Goal: Task Accomplishment & Management: Use online tool/utility

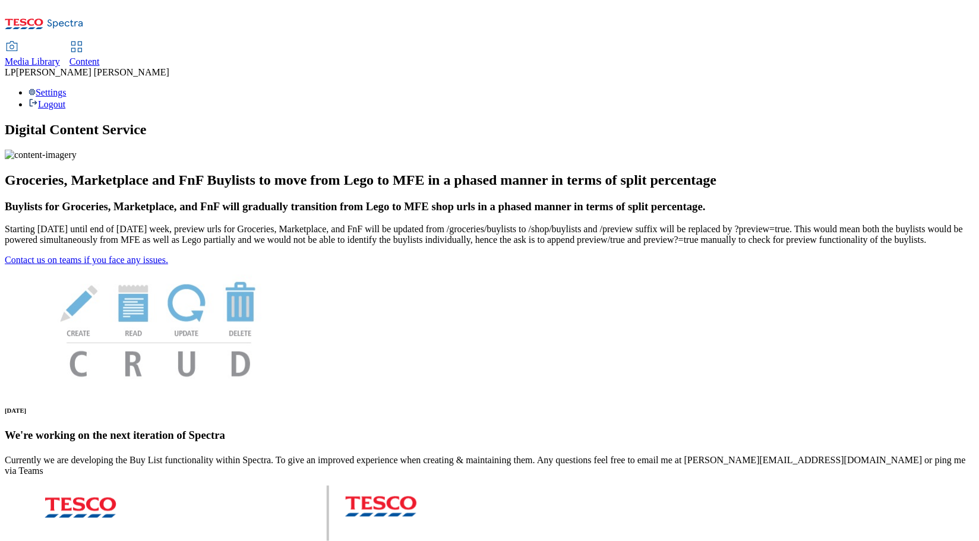
scroll to position [59, 0]
click at [100, 56] on span "Content" at bounding box center [84, 61] width 30 height 10
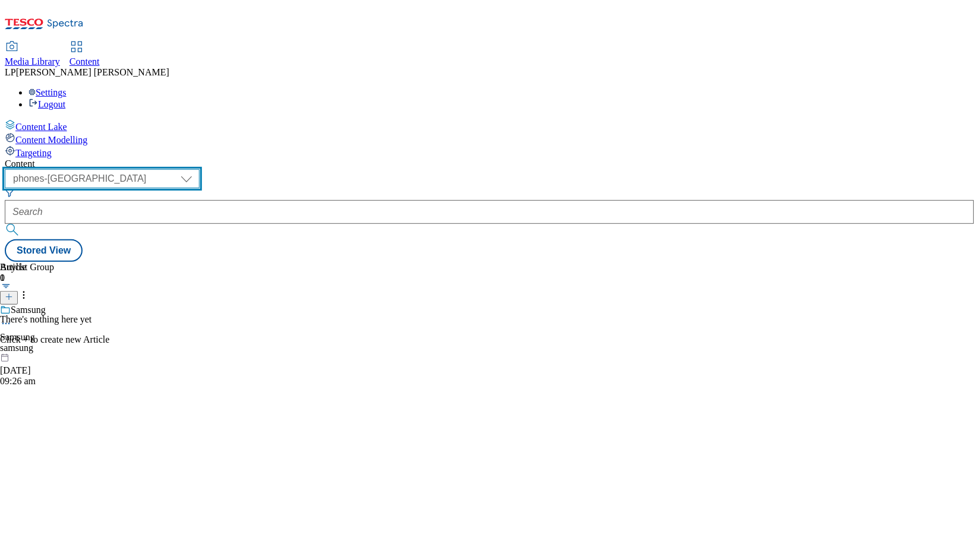
click at [200, 169] on select "dotcom-cz dotcom-hu dotcom-sk fnf-uk ghs-roi ghs-uk group-comms ighs-cz ighs-hu…" at bounding box center [102, 178] width 195 height 19
select select "ghs-roi"
click at [154, 169] on select "dotcom-cz dotcom-hu dotcom-sk fnf-uk ghs-roi ghs-uk group-comms ighs-cz ighs-hu…" at bounding box center [102, 178] width 195 height 19
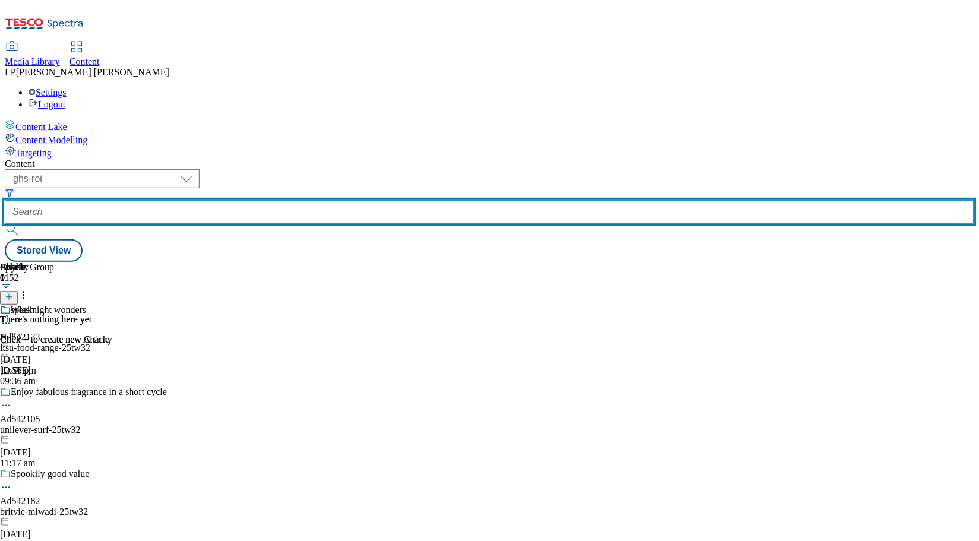
click at [334, 200] on input "text" at bounding box center [489, 212] width 969 height 24
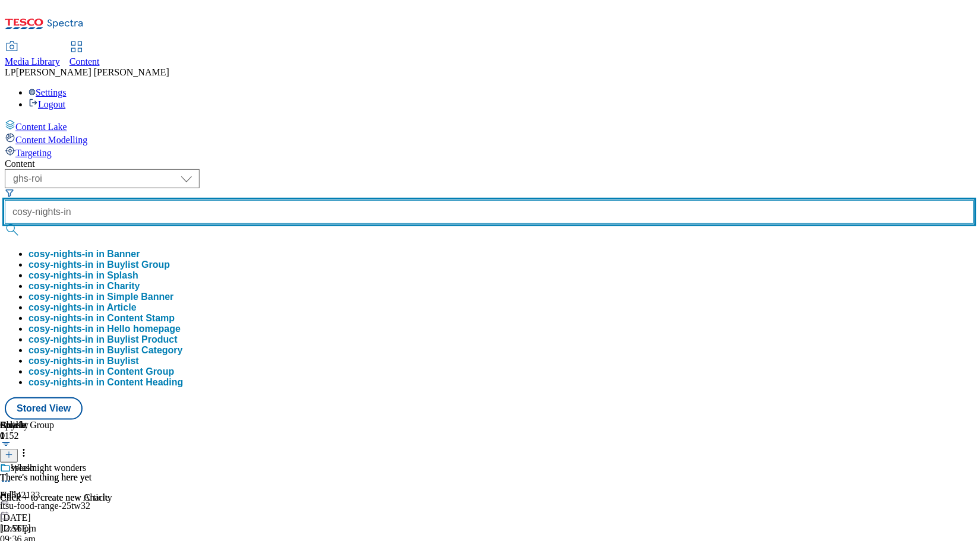
type input "cosy-nights-in"
click at [5, 224] on button "submit" at bounding box center [13, 230] width 17 height 12
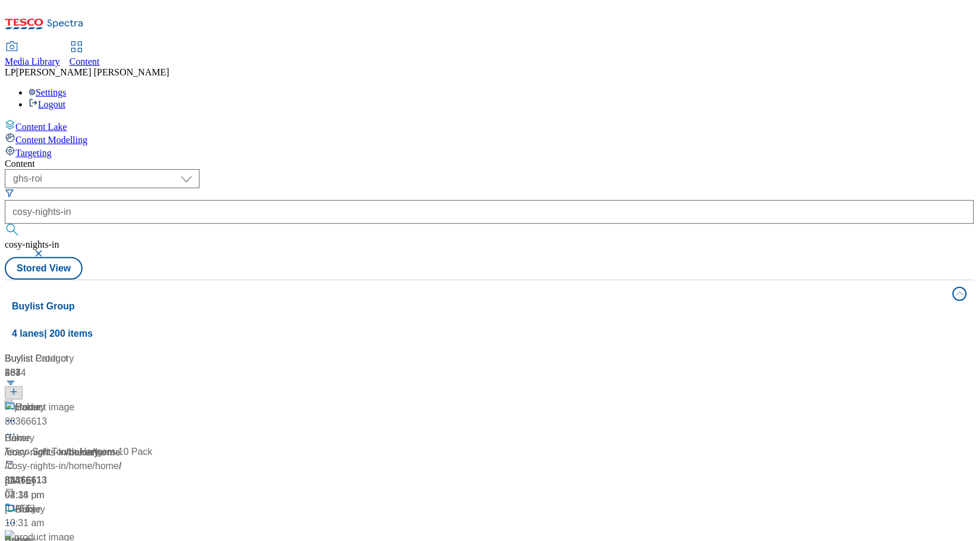
click at [542, 159] on div "Content ( optional ) dotcom-cz dotcom-hu dotcom-sk fnf-[GEOGRAPHIC_DATA] ghs-ro…" at bounding box center [489, 478] width 969 height 639
click at [153, 445] on div "/ cosy-nights-in" at bounding box center [79, 452] width 148 height 14
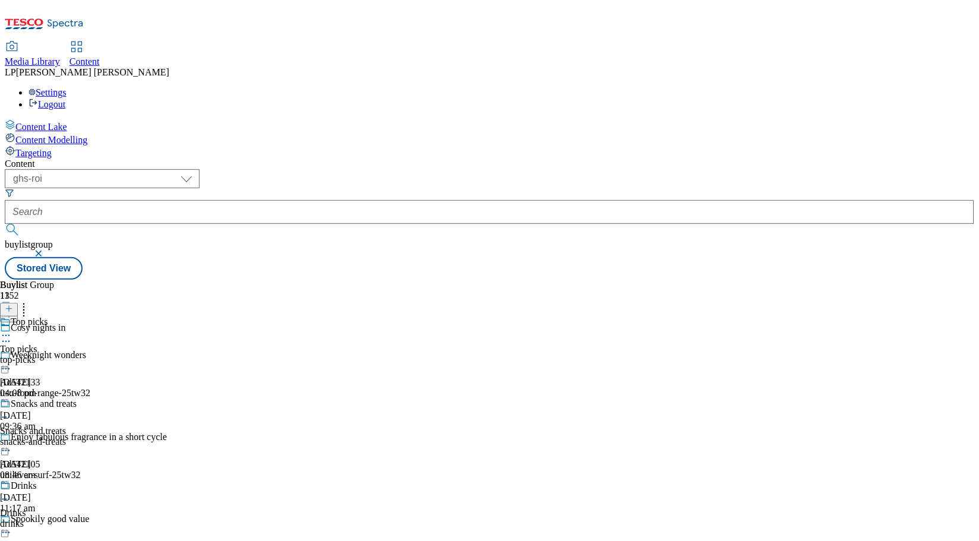
scroll to position [346, 0]
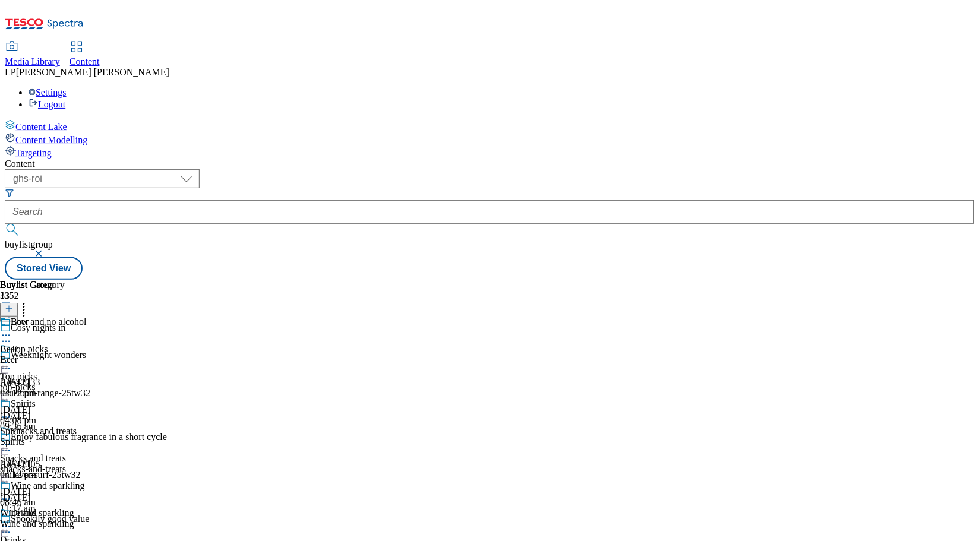
select select "evergreen"
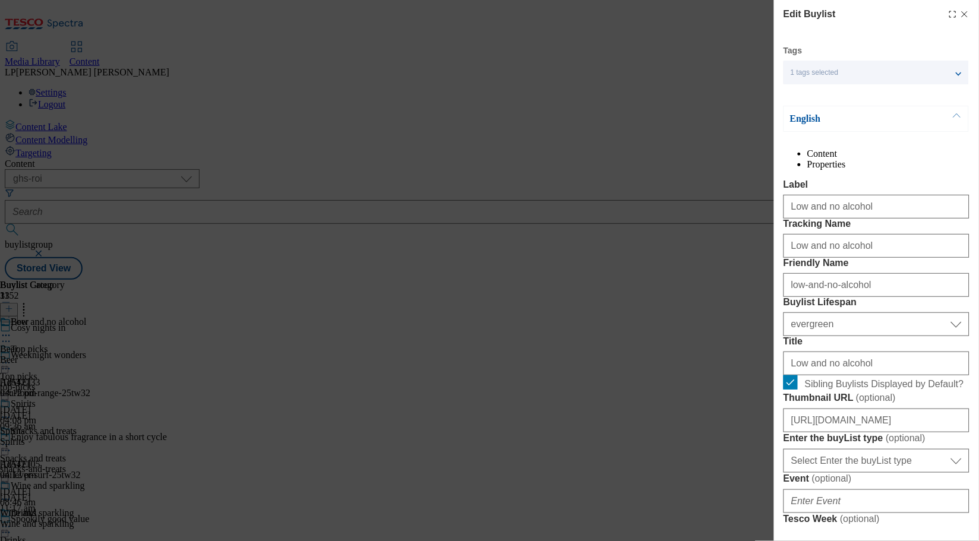
select select "Banner"
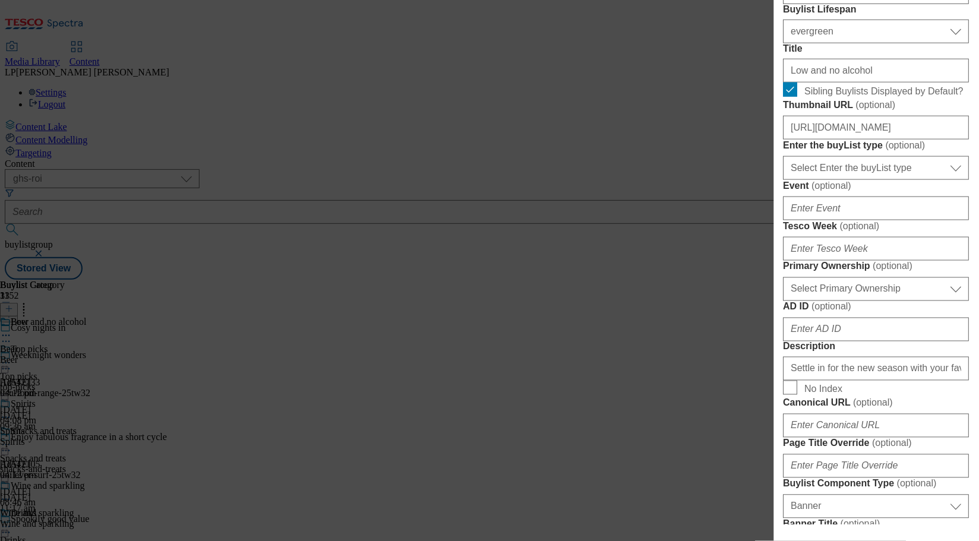
scroll to position [306, 0]
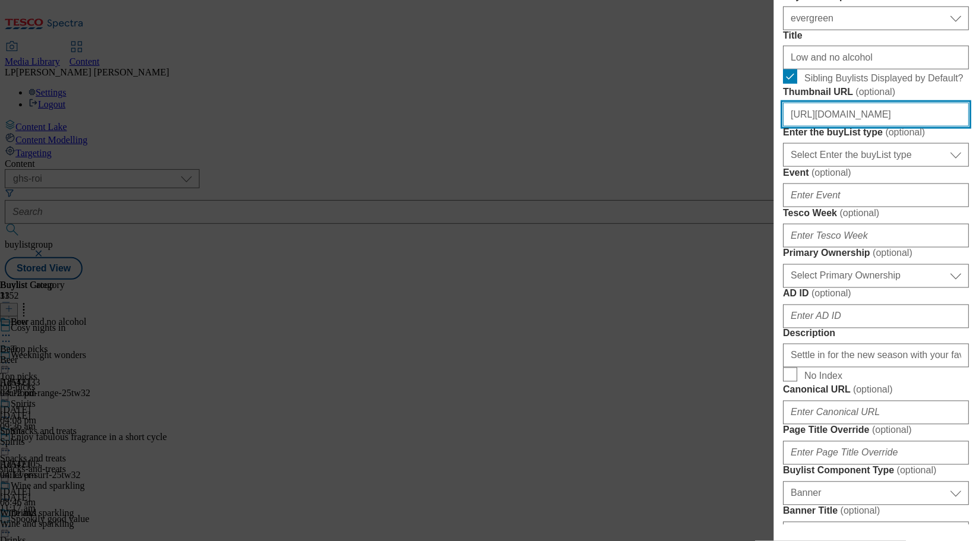
click at [895, 127] on input "[URL][DOMAIN_NAME]" at bounding box center [876, 115] width 186 height 24
click at [858, 127] on input "[URL][DOMAIN_NAME]" at bounding box center [876, 115] width 186 height 24
drag, startPoint x: 839, startPoint y: 257, endPoint x: 957, endPoint y: 258, distance: 117.6
click at [957, 127] on input "[URL][DOMAIN_NAME]" at bounding box center [876, 115] width 186 height 24
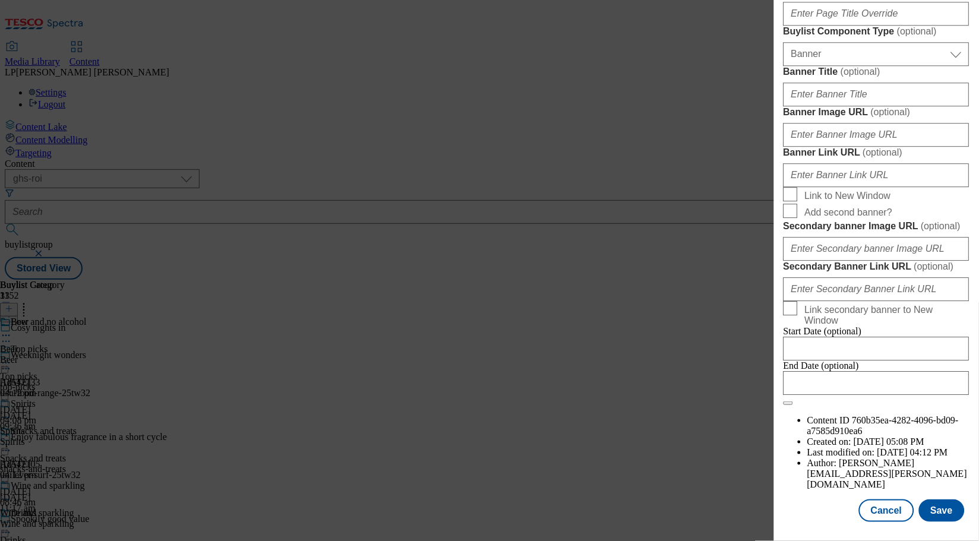
scroll to position [824, 1]
click at [864, 147] on input "Banner Image URL ( optional )" at bounding box center [876, 135] width 186 height 24
click at [617, 83] on div "Edit Buylist Tags 1 tags selected buylist English Content Properties Label Low …" at bounding box center [489, 270] width 979 height 541
click at [882, 502] on button "Cancel" at bounding box center [886, 511] width 55 height 23
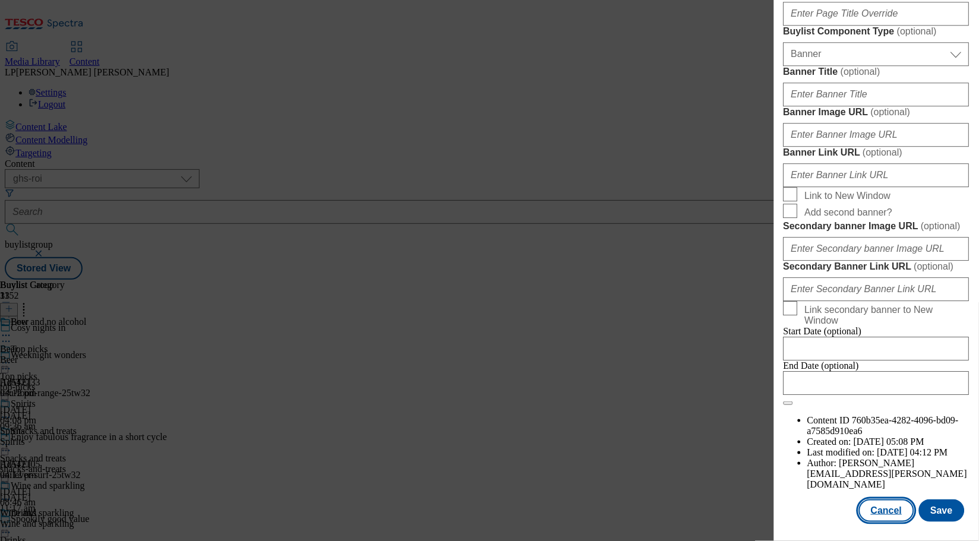
select select "evergreen"
select select "Banner"
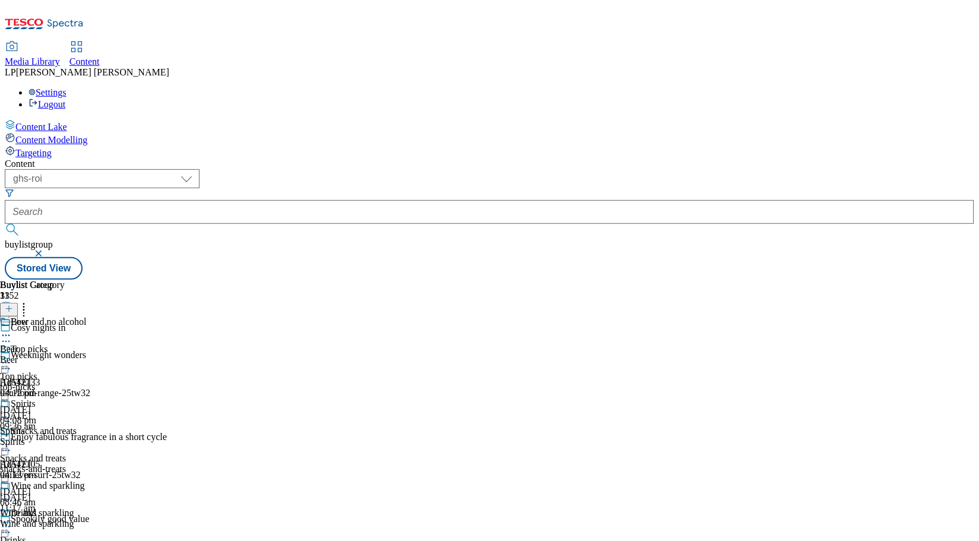
scroll to position [928, 1]
click at [12, 439] on icon at bounding box center [6, 445] width 12 height 12
click at [50, 466] on span "Edit" at bounding box center [44, 470] width 14 height 9
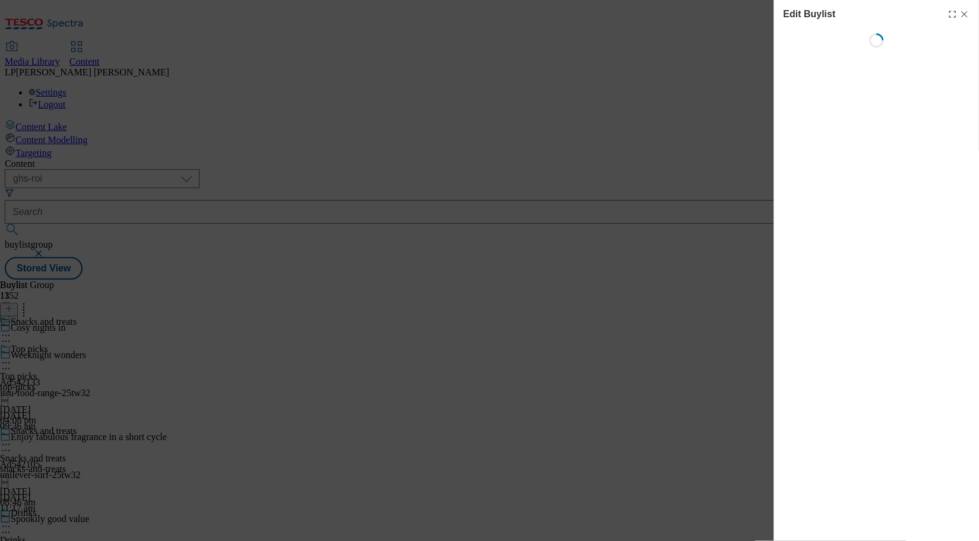
select select "evergreen"
select select "Banner"
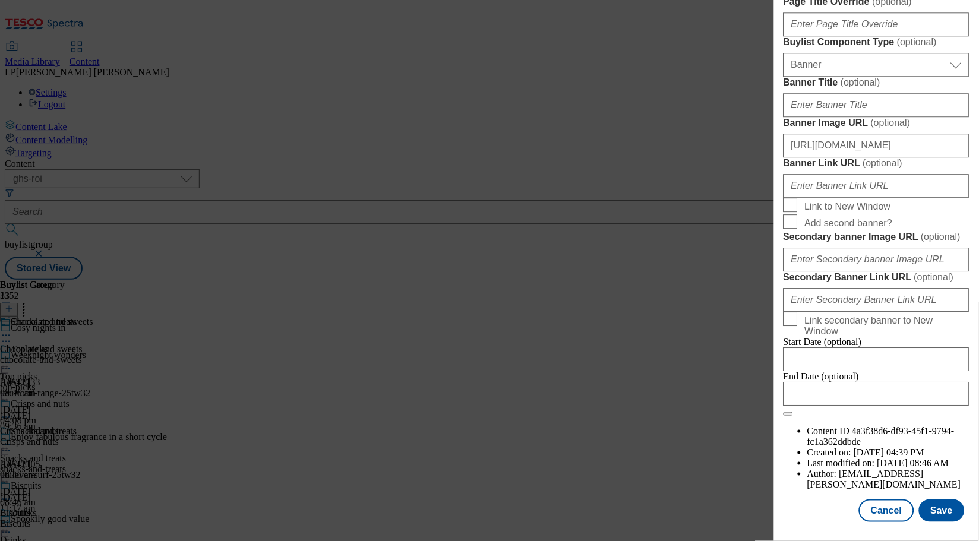
scroll to position [875, 0]
click at [861, 157] on input "[URL][DOMAIN_NAME]" at bounding box center [876, 146] width 186 height 24
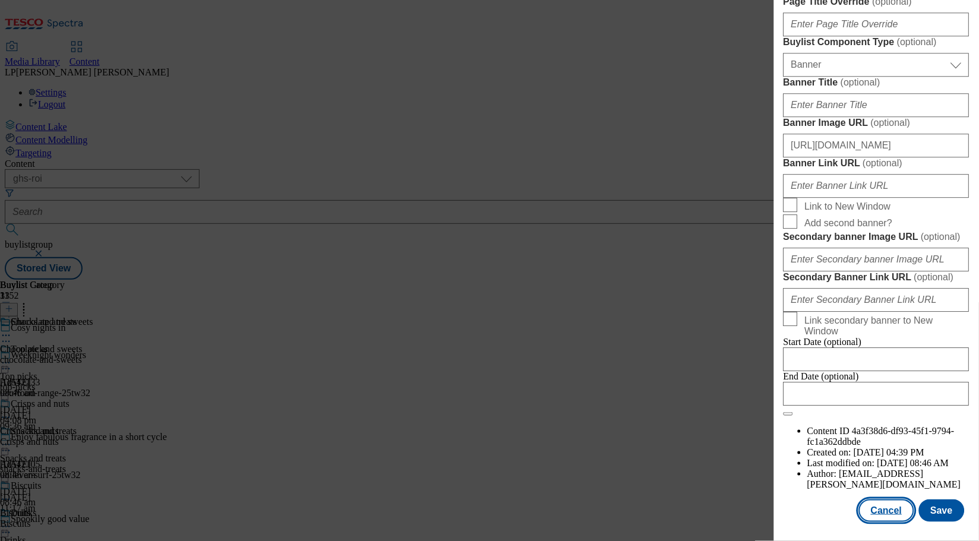
click at [884, 502] on button "Cancel" at bounding box center [886, 511] width 55 height 23
select select "evergreen"
select select "Banner"
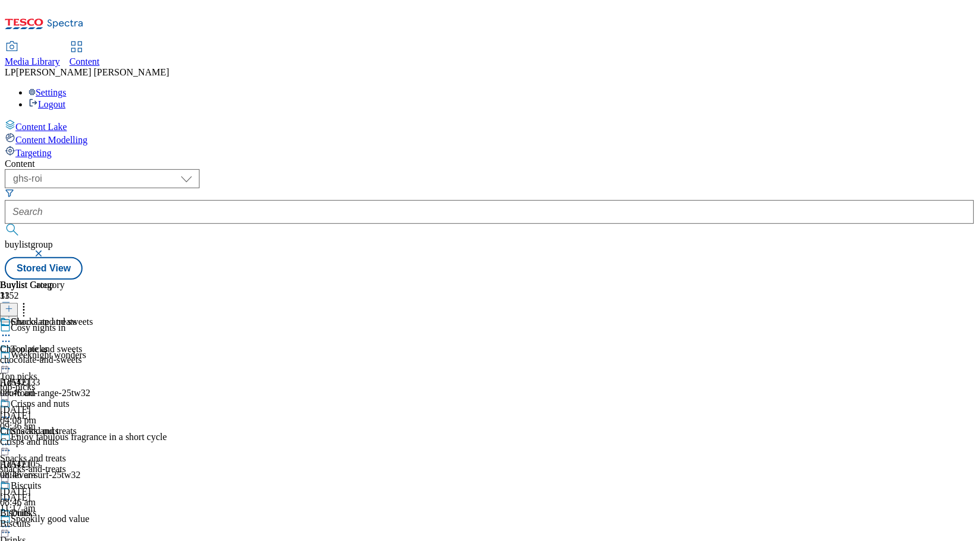
scroll to position [287, 0]
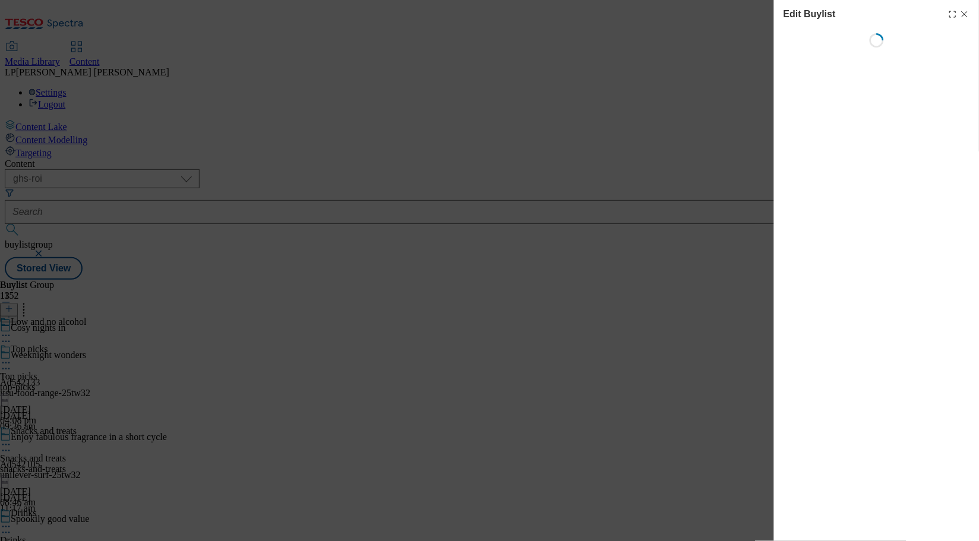
select select "evergreen"
select select "Banner"
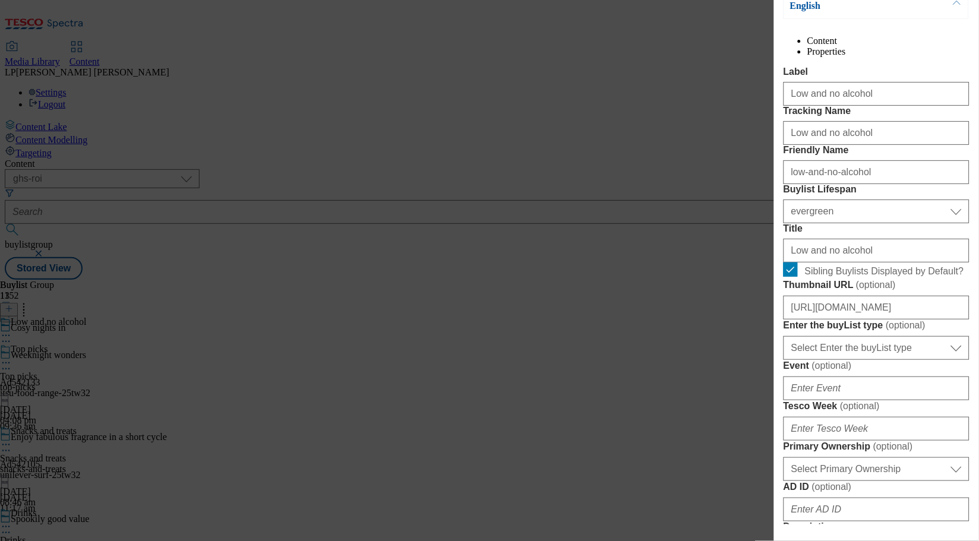
scroll to position [187, 0]
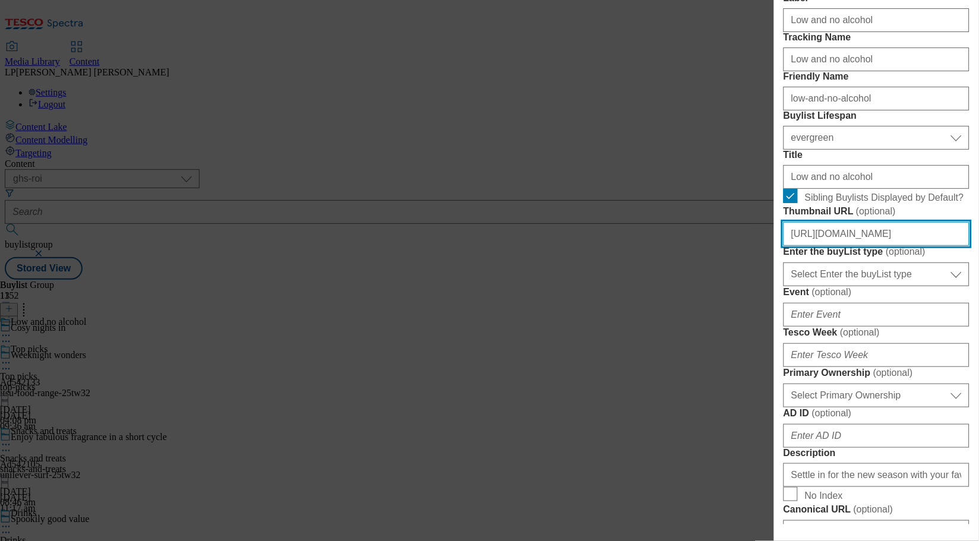
click at [889, 246] on input "[URL][DOMAIN_NAME]" at bounding box center [876, 234] width 186 height 24
click at [906, 257] on span "( optional )" at bounding box center [906, 251] width 40 height 10
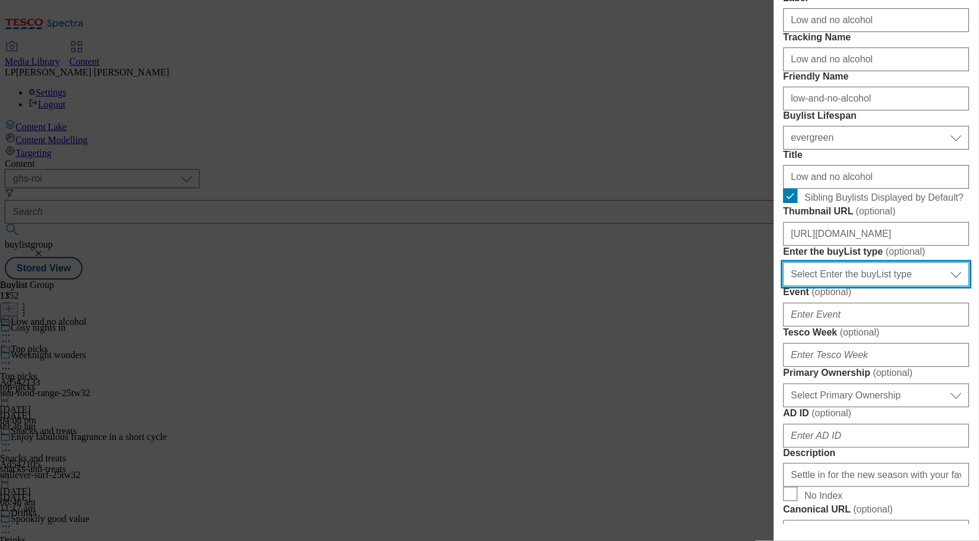
click at [906, 286] on select "Select Enter the buyList type event supplier funded long term >4 weeks supplier…" at bounding box center [876, 275] width 186 height 24
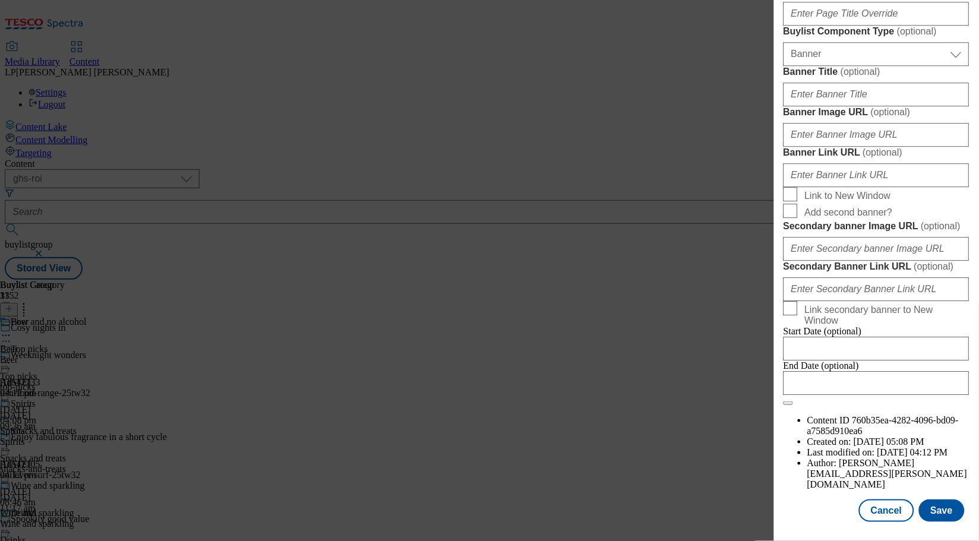
scroll to position [935, 0]
click at [870, 147] on input "Banner Image URL ( optional )" at bounding box center [876, 135] width 186 height 24
click at [915, 118] on label "Banner Image URL ( optional )" at bounding box center [876, 112] width 186 height 12
click at [915, 147] on input "Banner Image URL ( optional )" at bounding box center [876, 135] width 186 height 24
click at [864, 187] on input "Banner Link URL ( optional )" at bounding box center [876, 175] width 186 height 24
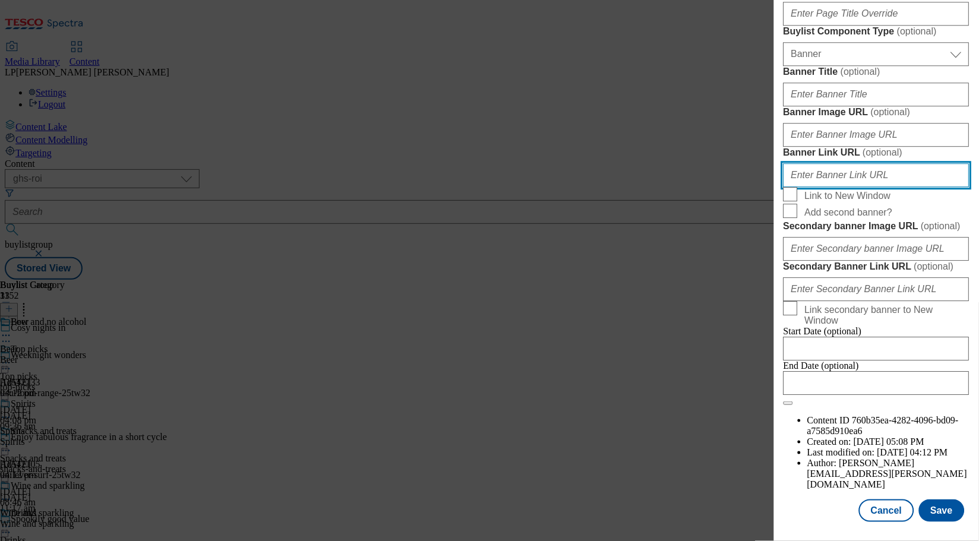
paste input "[URL][DOMAIN_NAME]"
click at [901, 187] on input "[URL][DOMAIN_NAME]" at bounding box center [876, 175] width 186 height 24
click at [905, 187] on input "[URL][DOMAIN_NAME]" at bounding box center [876, 175] width 186 height 24
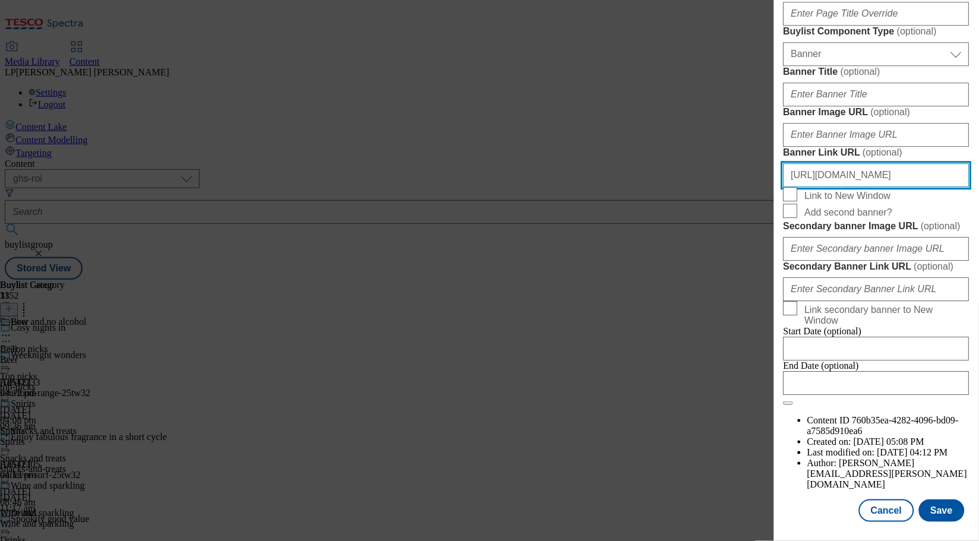
click at [905, 187] on input "[URL][DOMAIN_NAME]" at bounding box center [876, 175] width 186 height 24
type input "[URL][DOMAIN_NAME]"
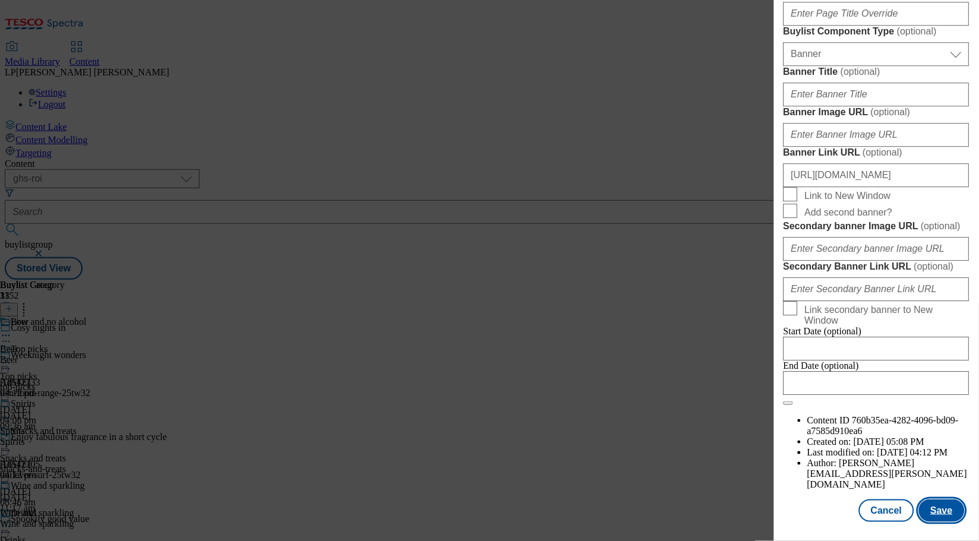
click at [937, 500] on button "Save" at bounding box center [942, 511] width 46 height 23
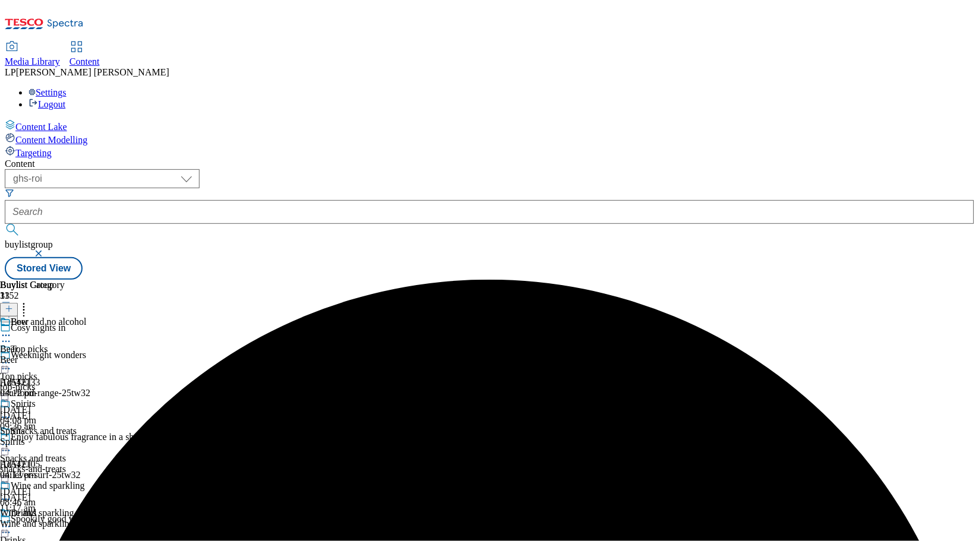
scroll to position [276, 0]
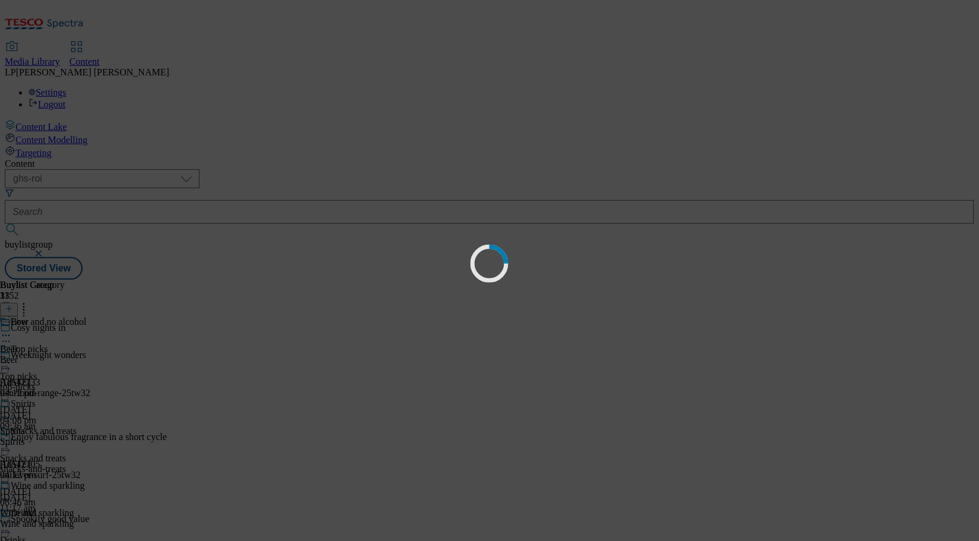
scroll to position [0, 0]
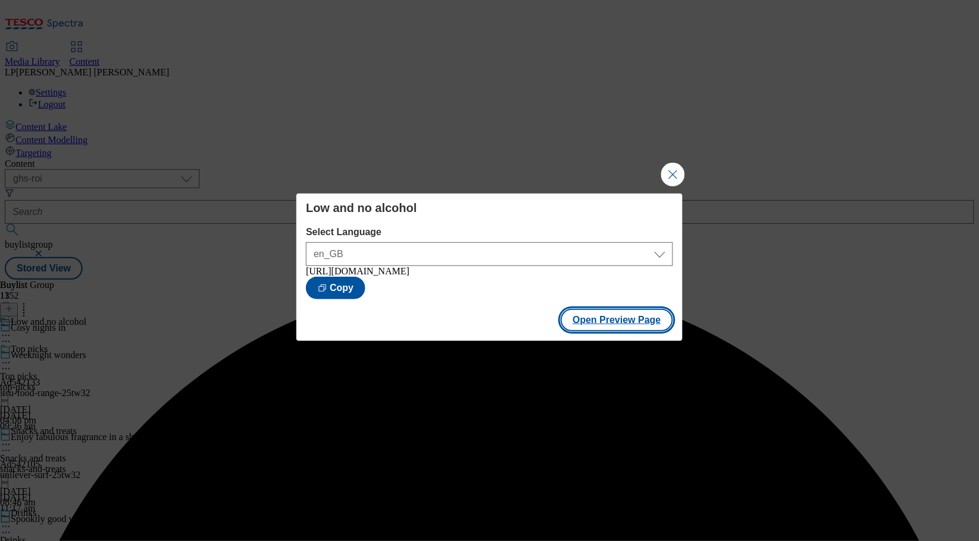
click at [616, 322] on button "Open Preview Page" at bounding box center [617, 320] width 112 height 23
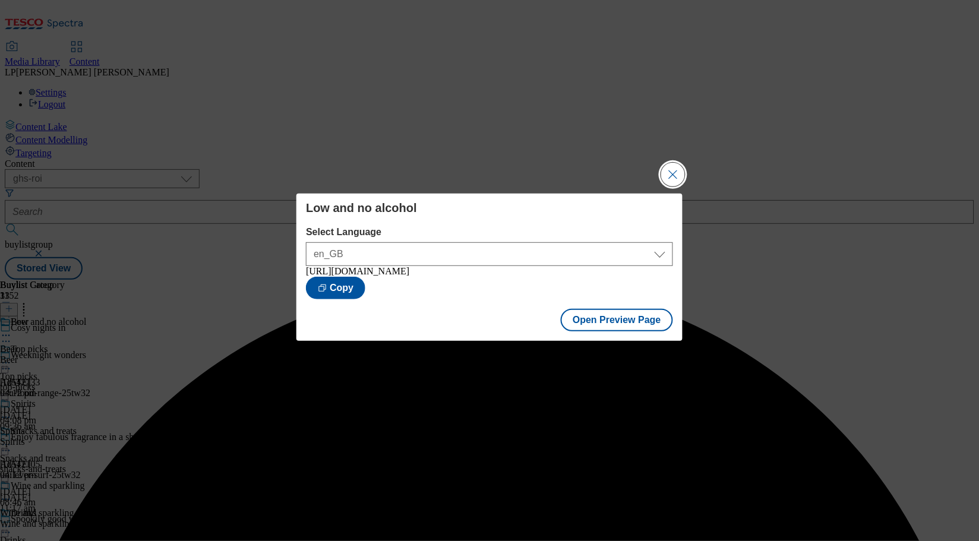
click at [675, 172] on button "Close Modal" at bounding box center [673, 175] width 24 height 24
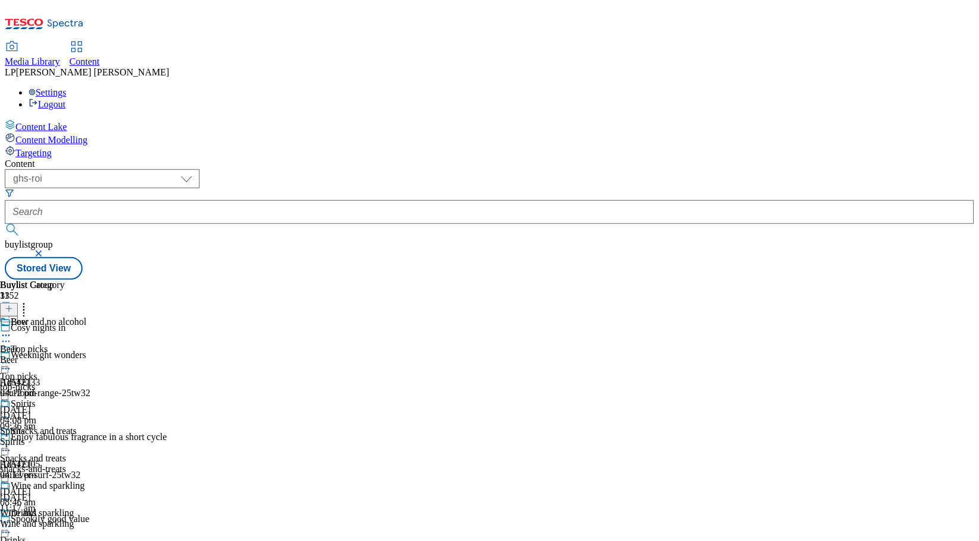
scroll to position [330, 0]
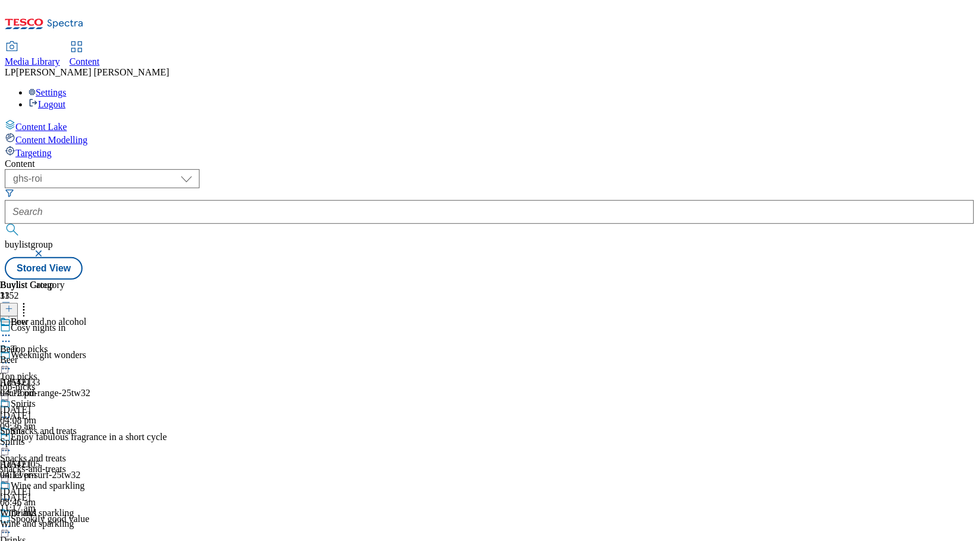
select select "evergreen"
select select "Banner"
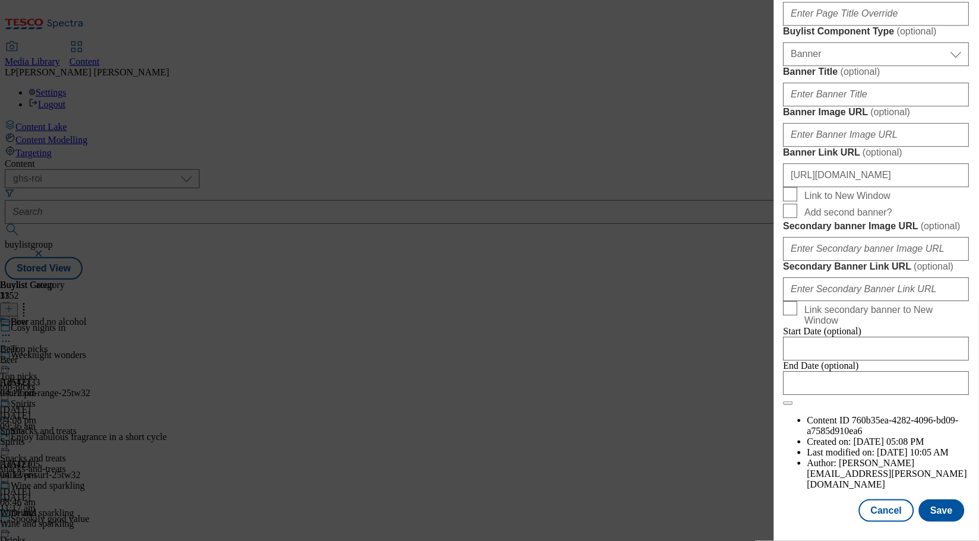
scroll to position [1194, 0]
click at [930, 500] on button "Save" at bounding box center [942, 511] width 46 height 23
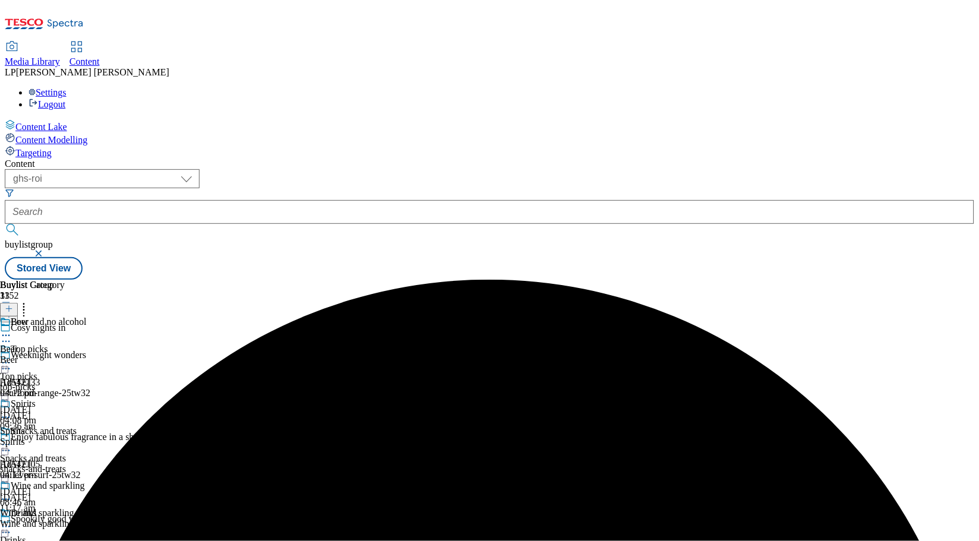
scroll to position [262, 0]
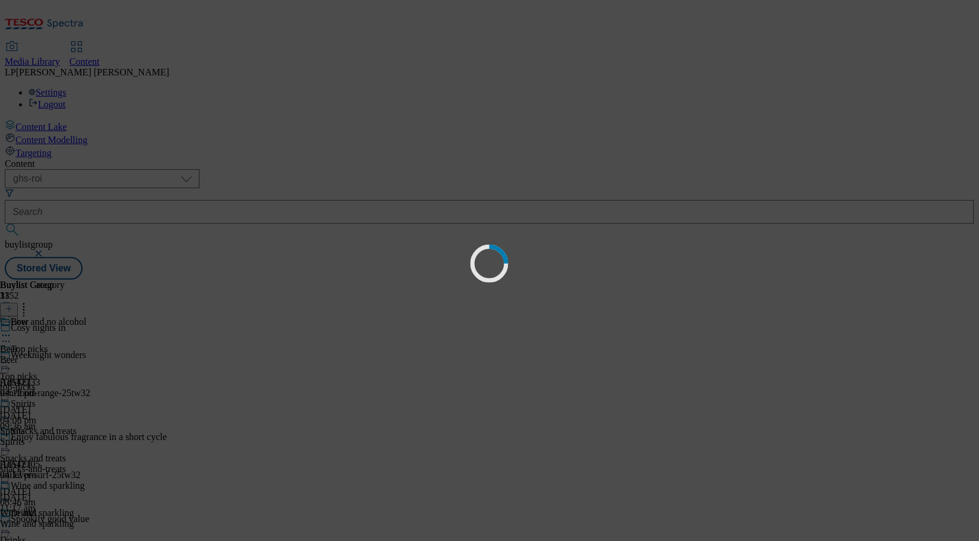
scroll to position [0, 0]
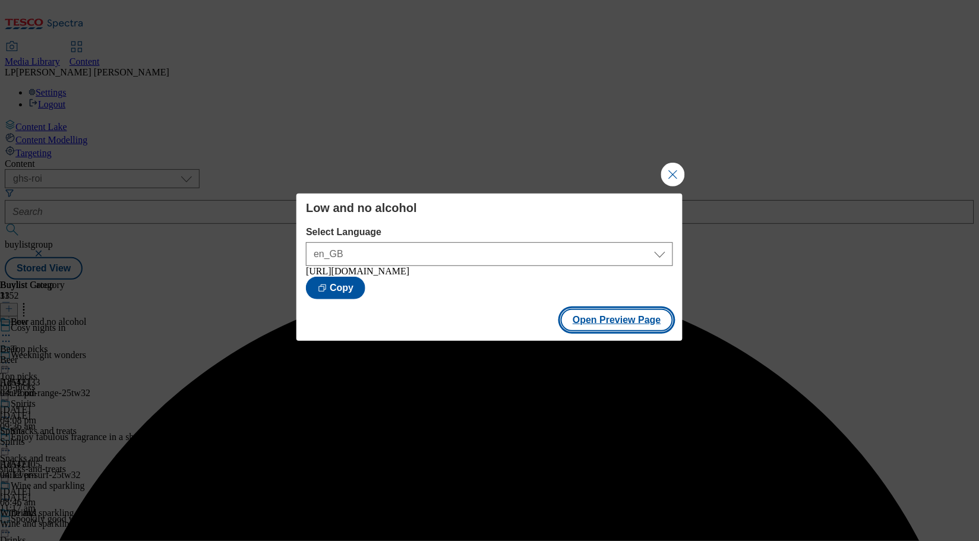
click at [619, 321] on button "Open Preview Page" at bounding box center [617, 320] width 112 height 23
click at [679, 170] on button "Close Modal" at bounding box center [673, 175] width 24 height 24
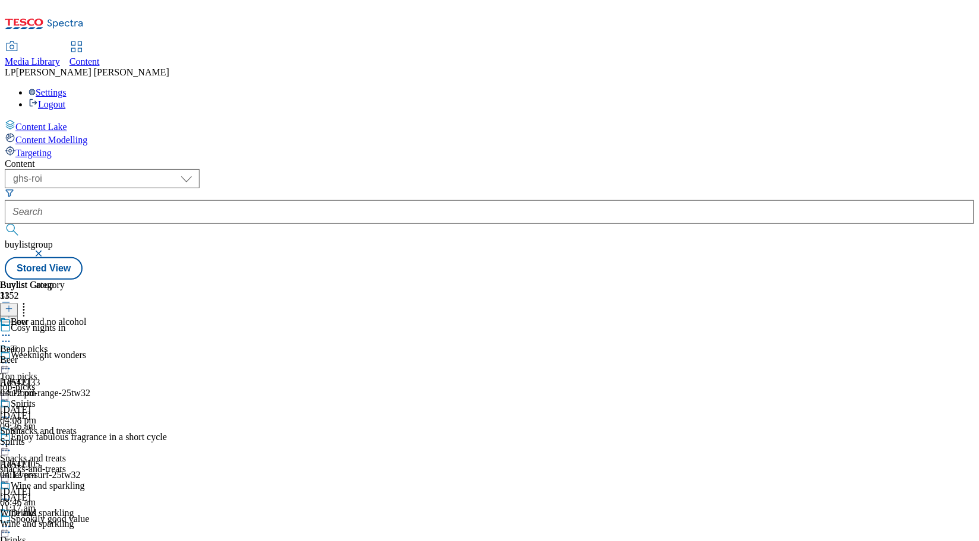
click at [12, 439] on icon at bounding box center [6, 445] width 12 height 12
click at [50, 466] on span "Edit" at bounding box center [44, 470] width 14 height 9
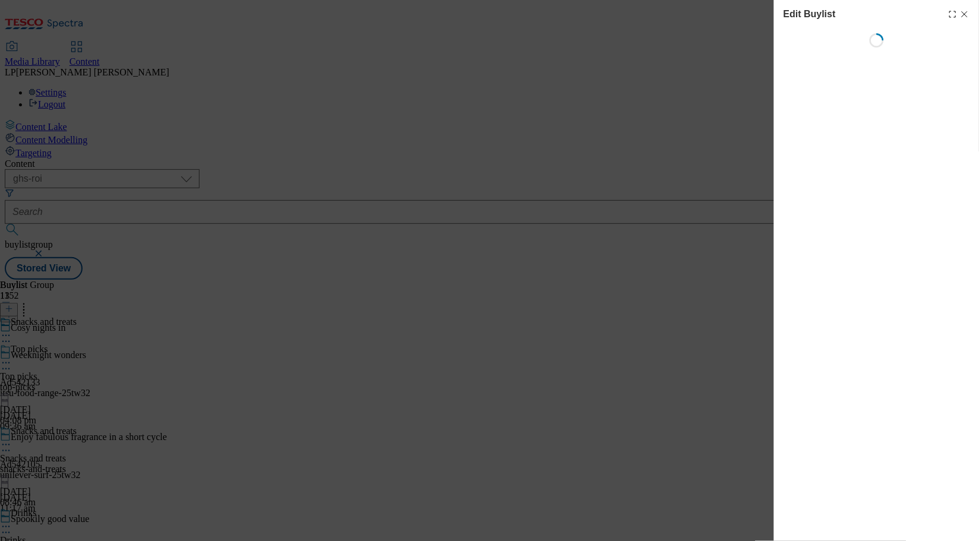
select select "evergreen"
select select "Banner"
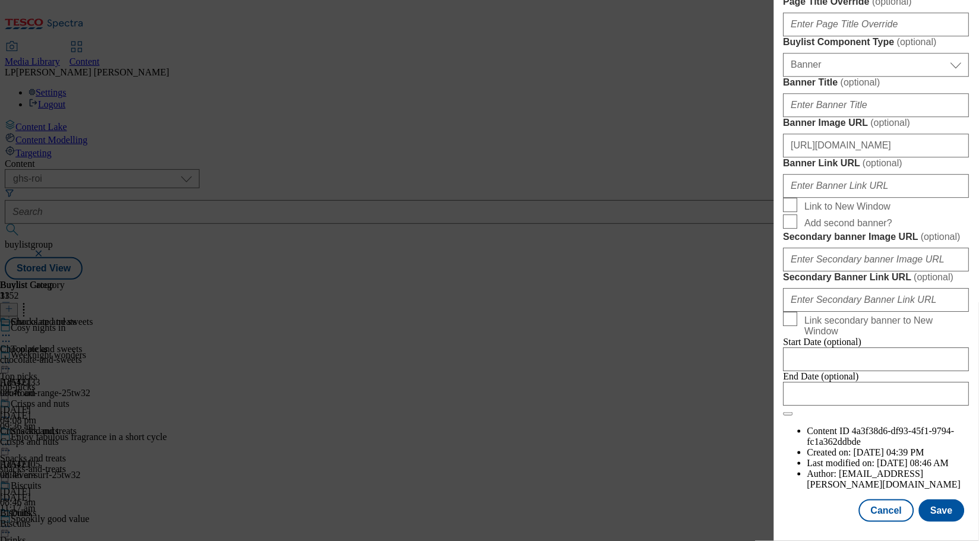
scroll to position [911, 0]
click at [877, 157] on input "[URL][DOMAIN_NAME]" at bounding box center [876, 146] width 186 height 24
click at [846, 157] on input "[URL][DOMAIN_NAME]" at bounding box center [876, 146] width 186 height 24
click at [833, 157] on input "[URL][DOMAIN_NAME]" at bounding box center [876, 146] width 186 height 24
click at [805, 157] on input "[URL][DOMAIN_NAME]" at bounding box center [876, 146] width 186 height 24
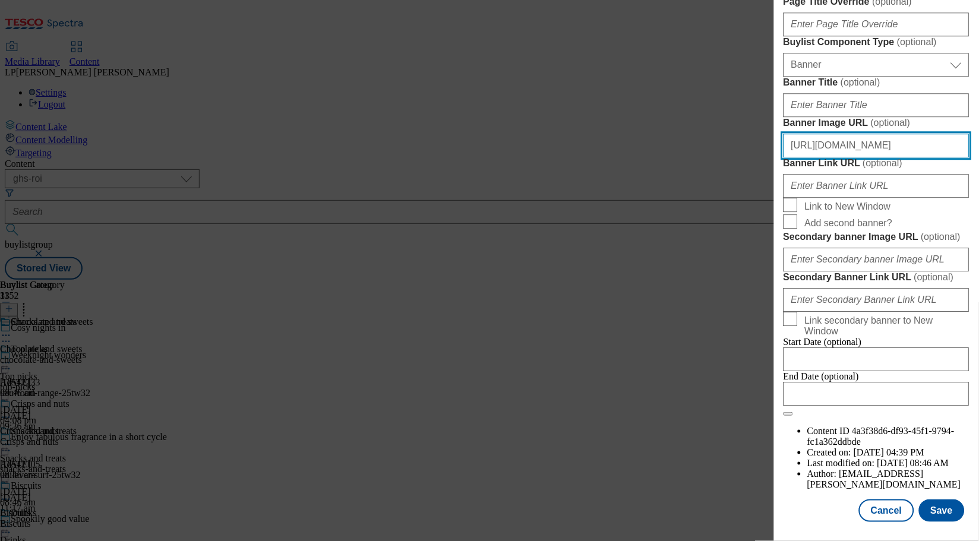
scroll to position [911, 1]
drag, startPoint x: 793, startPoint y: 340, endPoint x: 959, endPoint y: 342, distance: 166.3
click at [959, 342] on div "Edit Buylist Tags 1 tags selected buylist English Content Properties Label Snac…" at bounding box center [876, 262] width 205 height 524
click at [914, 157] on input "[URL][DOMAIN_NAME]" at bounding box center [876, 146] width 186 height 24
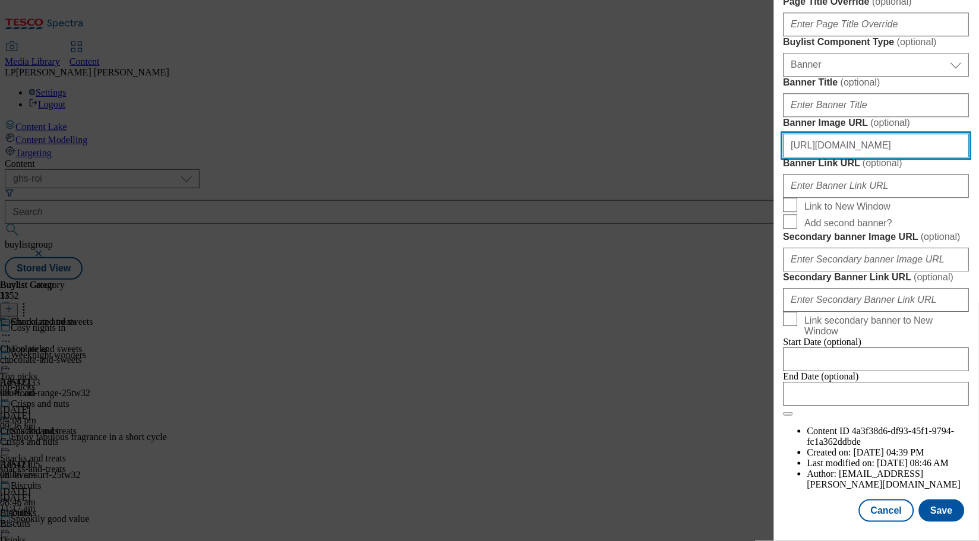
click at [914, 157] on input "[URL][DOMAIN_NAME]" at bounding box center [876, 146] width 186 height 24
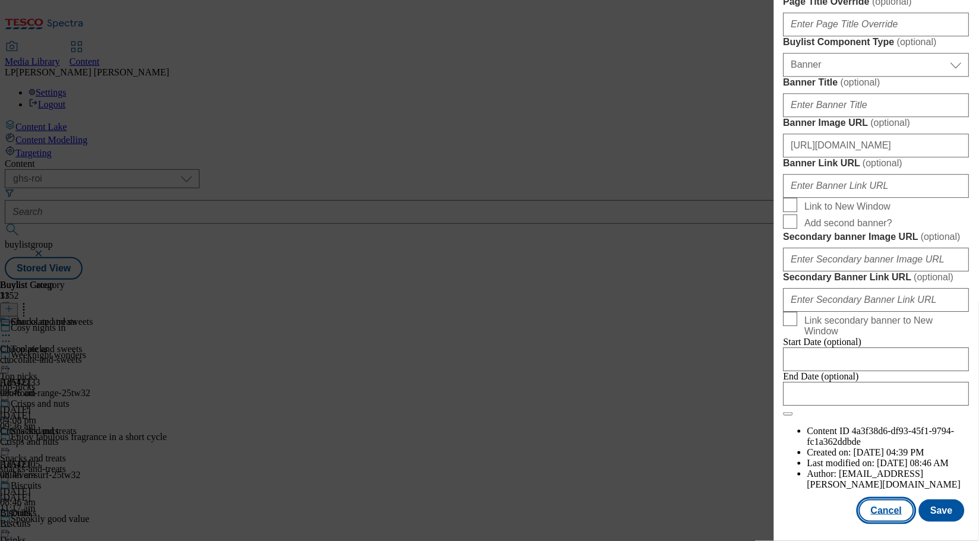
click at [881, 501] on button "Cancel" at bounding box center [886, 511] width 55 height 23
select select "evergreen"
select select "Banner"
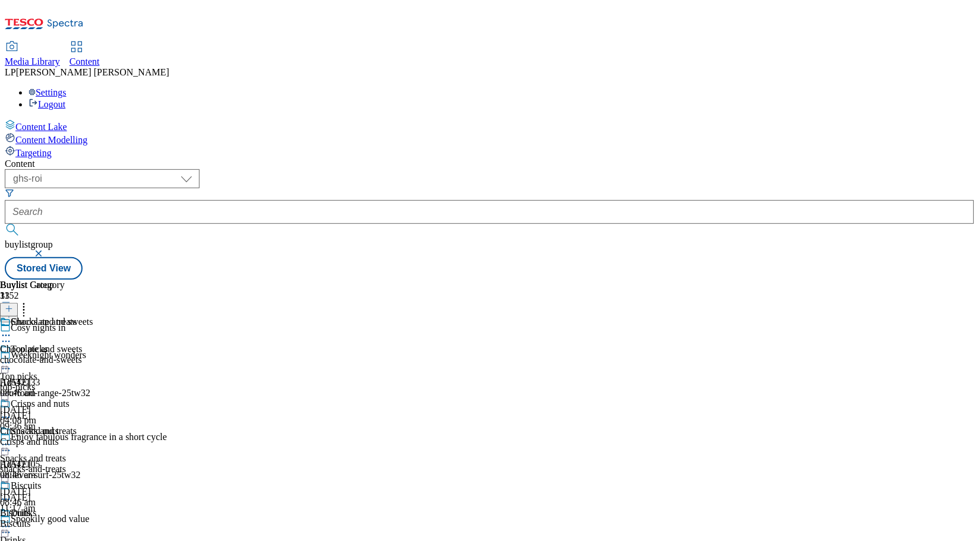
scroll to position [315, 0]
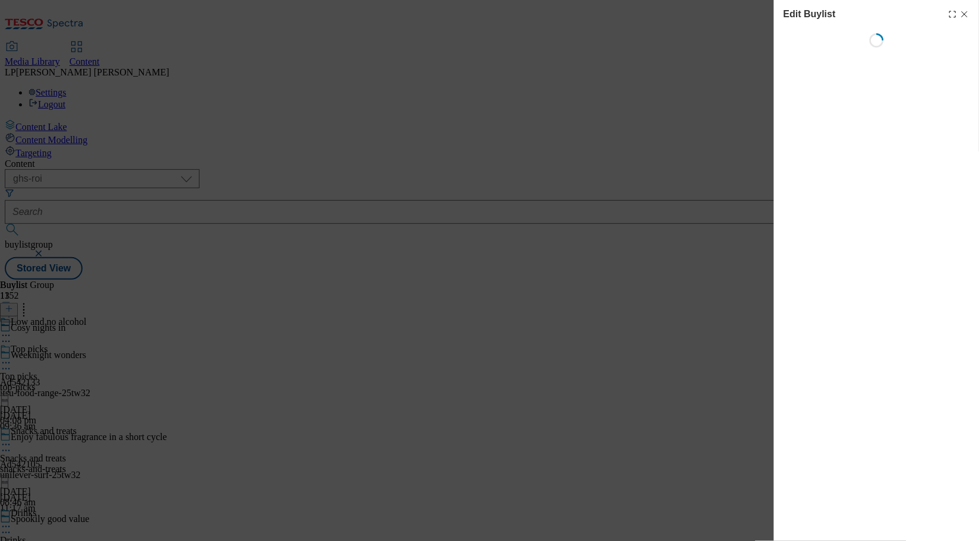
select select "evergreen"
select select "Banner"
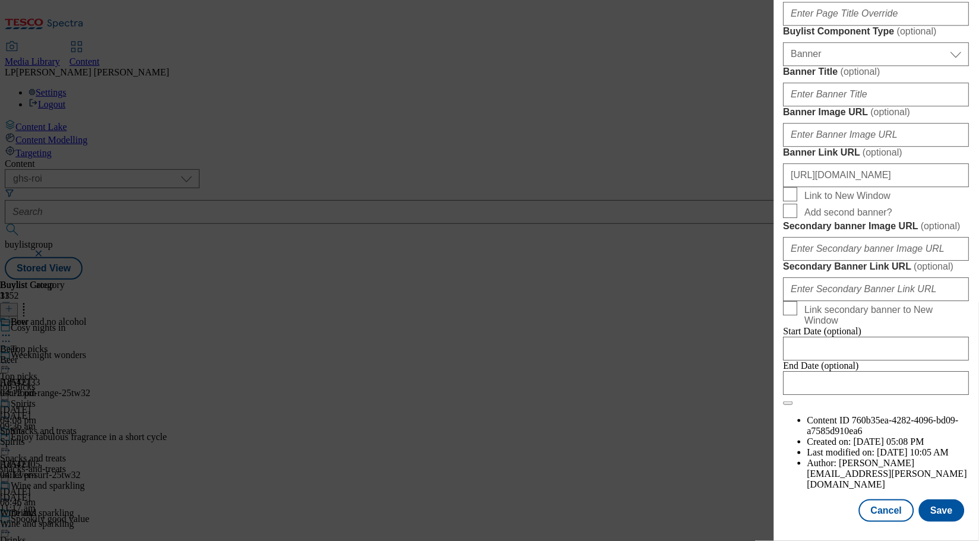
scroll to position [820, 0]
click at [852, 147] on input "Banner Image URL ( optional )" at bounding box center [876, 135] width 186 height 24
paste input "[URL][DOMAIN_NAME]"
type input "[URL][DOMAIN_NAME]"
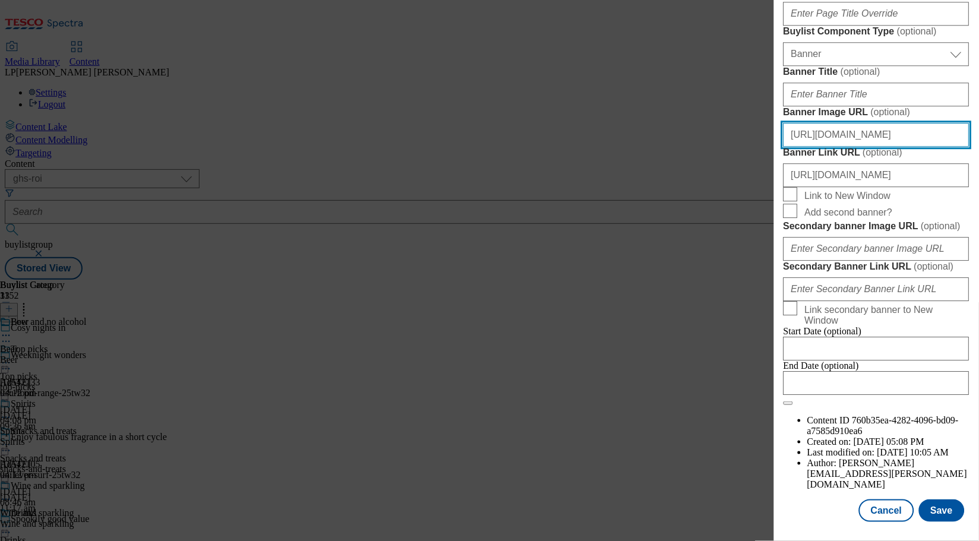
click at [887, 147] on input "[URL][DOMAIN_NAME]" at bounding box center [876, 135] width 186 height 24
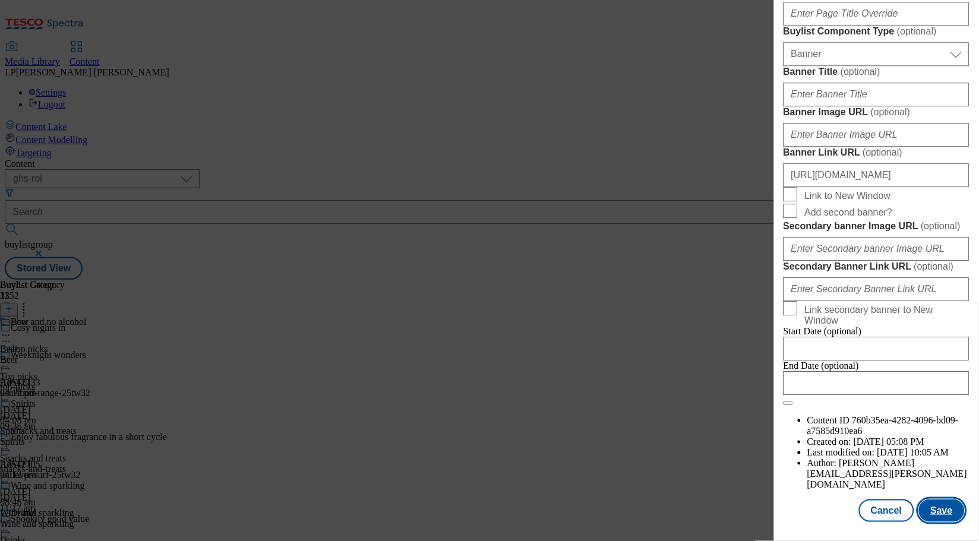
click at [931, 500] on button "Save" at bounding box center [942, 511] width 46 height 23
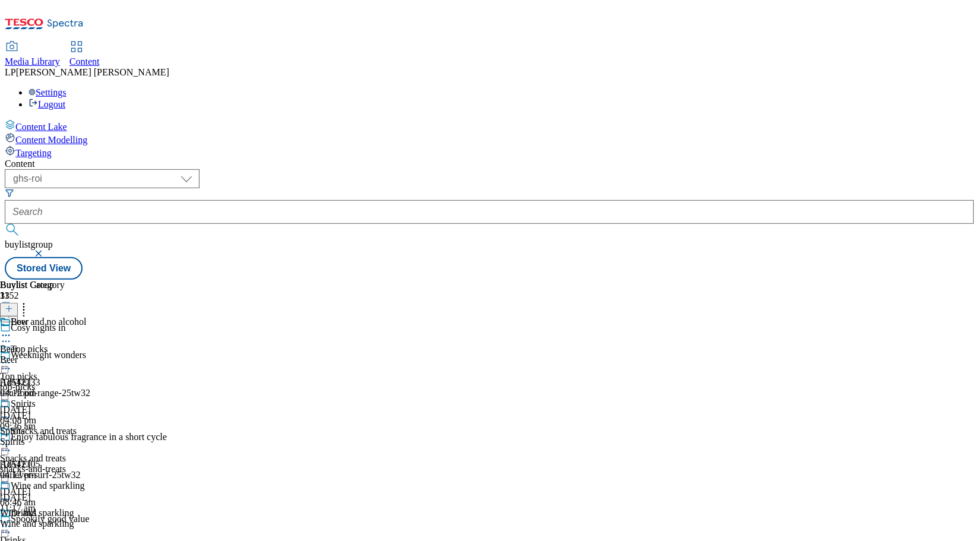
scroll to position [270, 0]
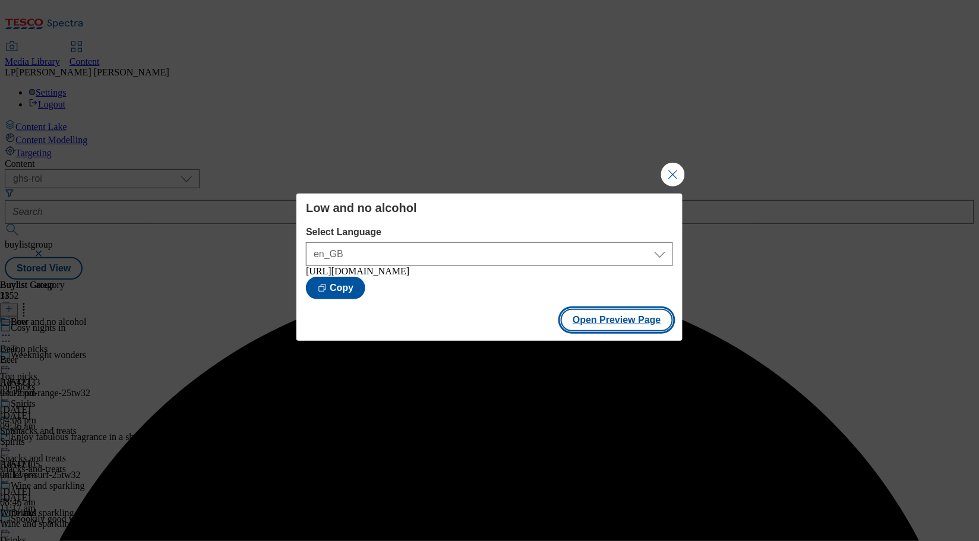
click at [622, 331] on button "Open Preview Page" at bounding box center [617, 320] width 112 height 23
click at [676, 166] on button "Close Modal" at bounding box center [673, 175] width 24 height 24
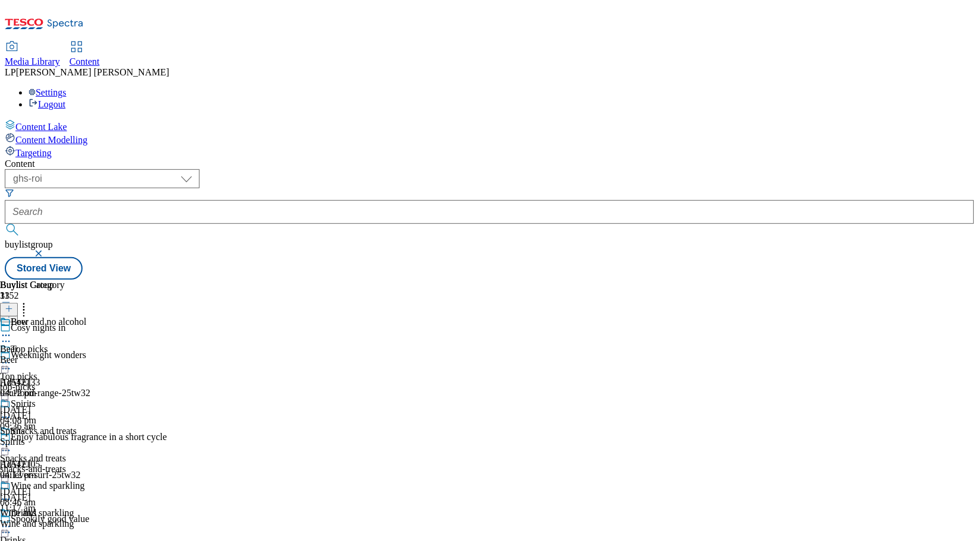
scroll to position [255, 0]
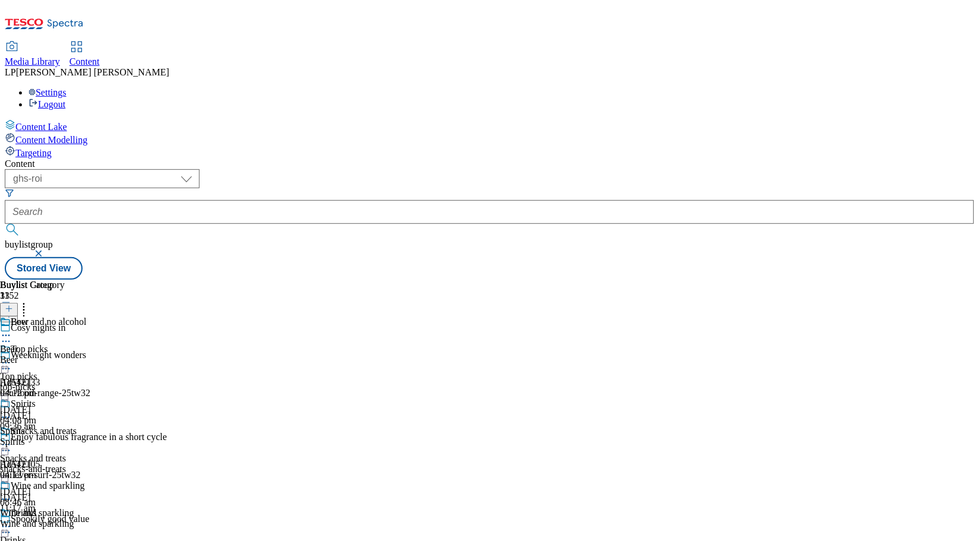
select select "evergreen"
select select "Banner"
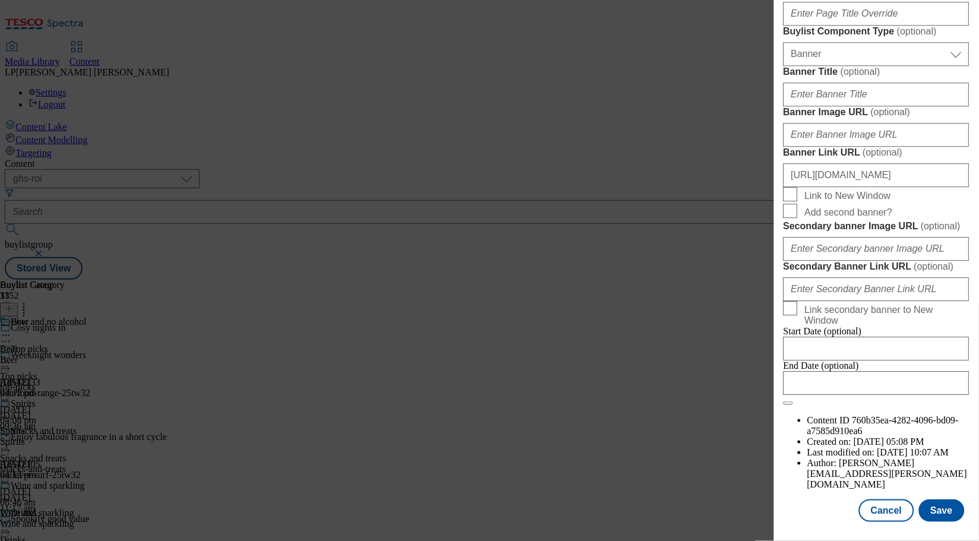
scroll to position [821, 0]
click at [846, 147] on input "Banner Image URL ( optional )" at bounding box center [876, 135] width 186 height 24
paste input "[URL][DOMAIN_NAME]"
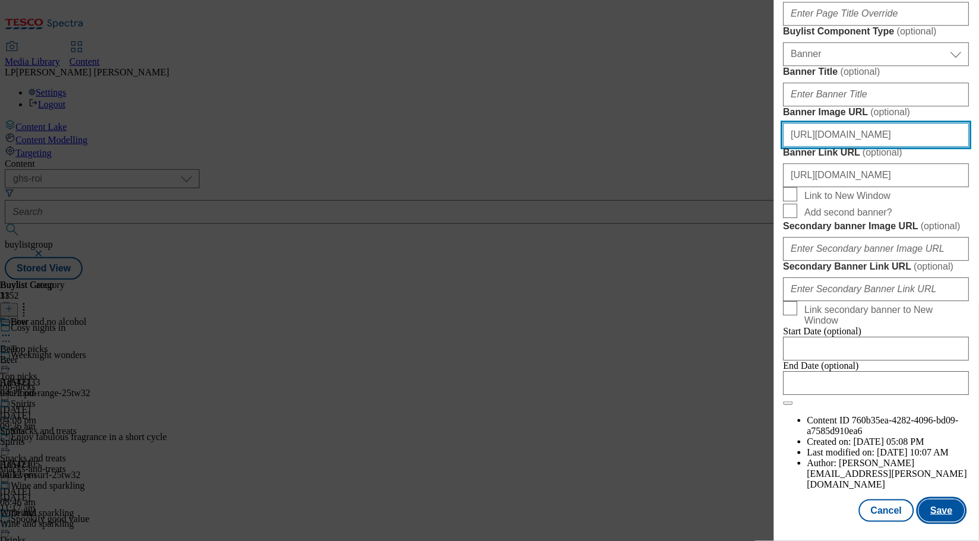
type input "[URL][DOMAIN_NAME]"
click at [949, 503] on button "Save" at bounding box center [942, 511] width 46 height 23
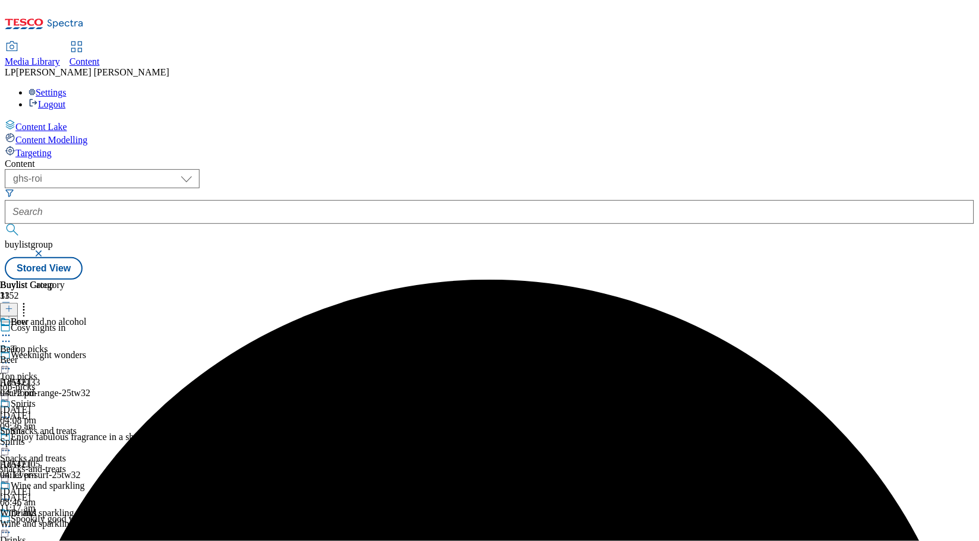
scroll to position [260, 0]
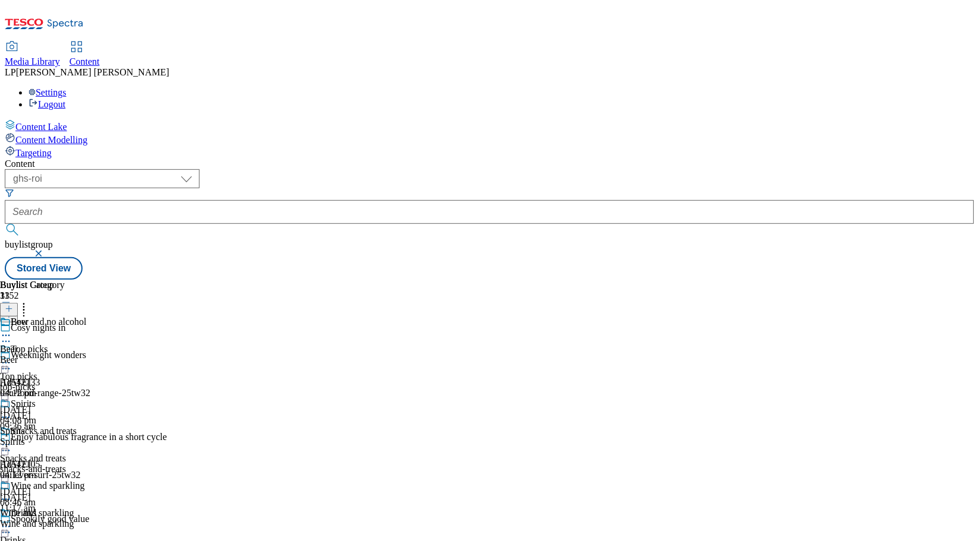
scroll to position [358, 0]
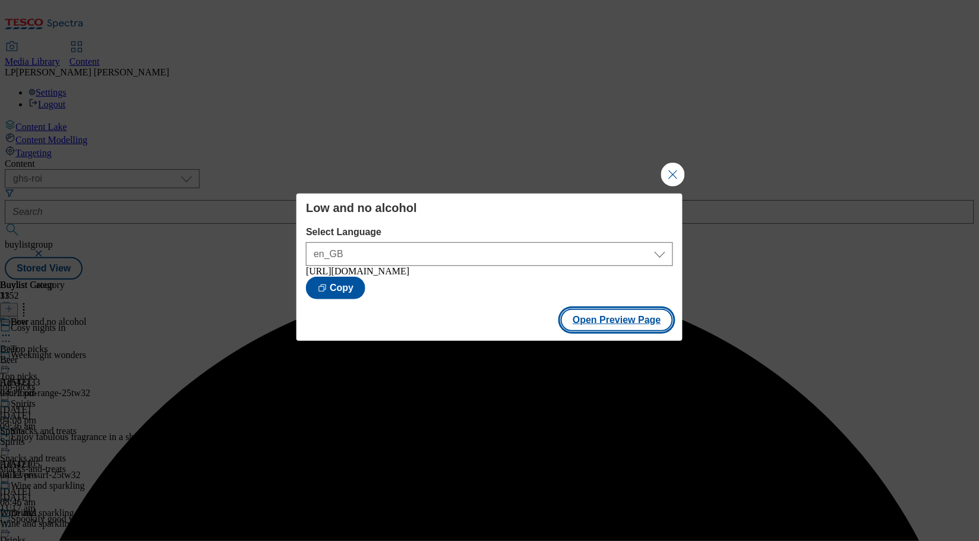
click at [622, 321] on button "Open Preview Page" at bounding box center [617, 320] width 112 height 23
click at [671, 178] on button "Close Modal" at bounding box center [673, 175] width 24 height 24
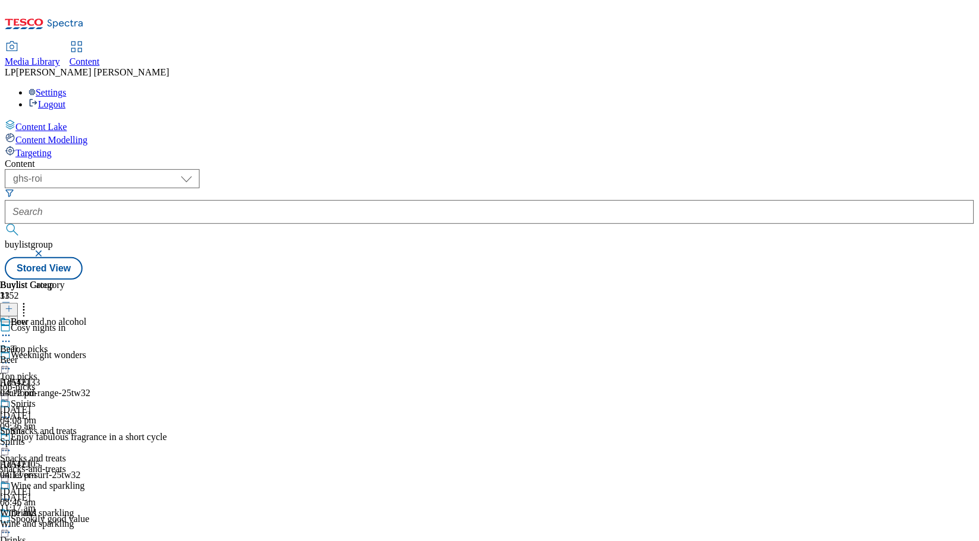
scroll to position [403, 0]
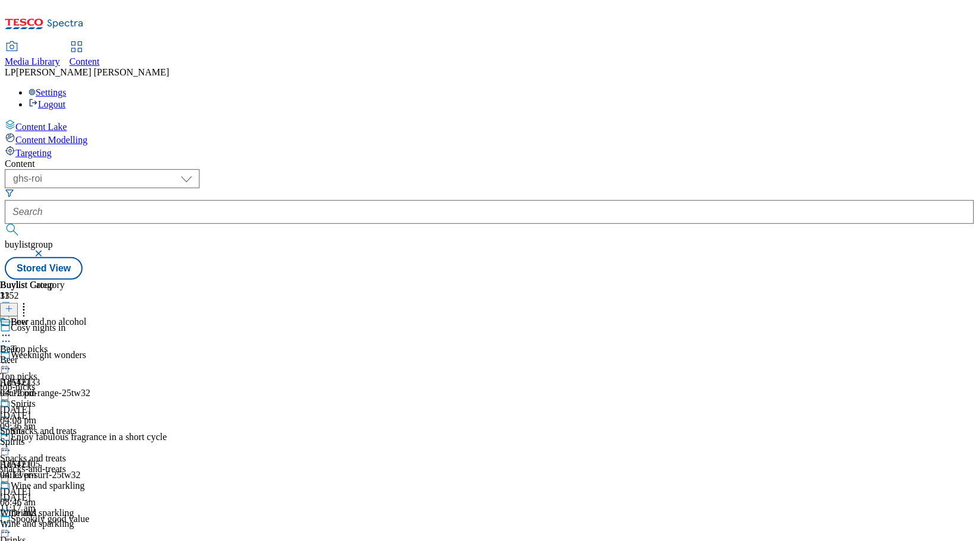
scroll to position [1127, 0]
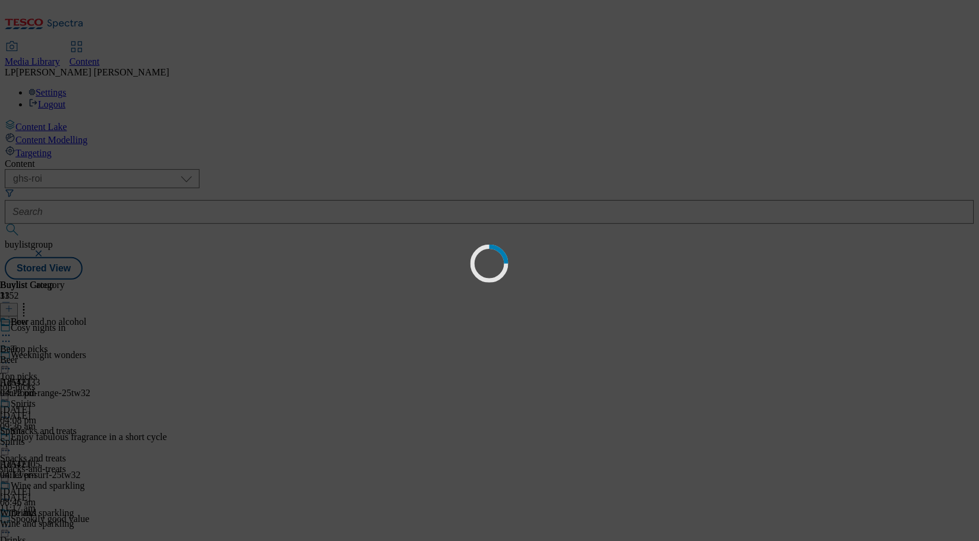
scroll to position [18, 0]
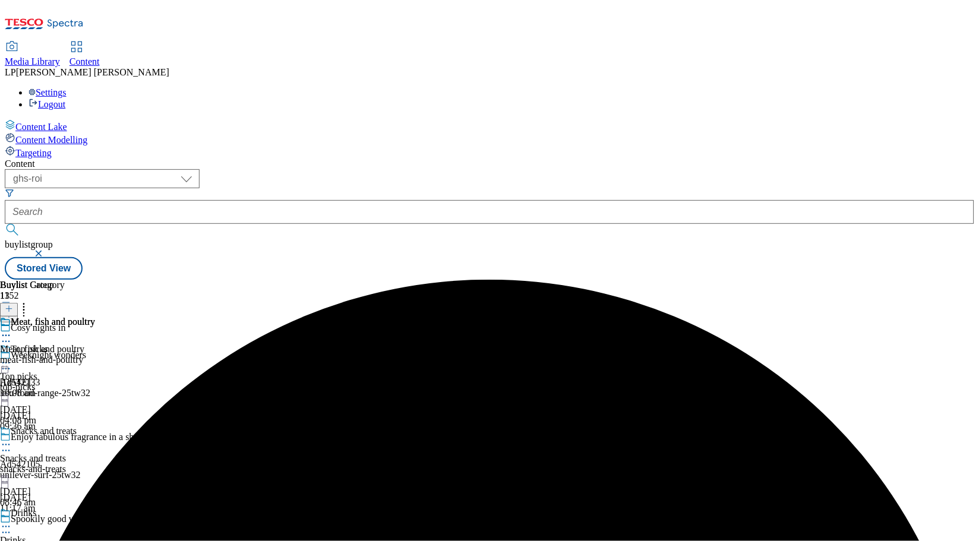
scroll to position [1151, 0]
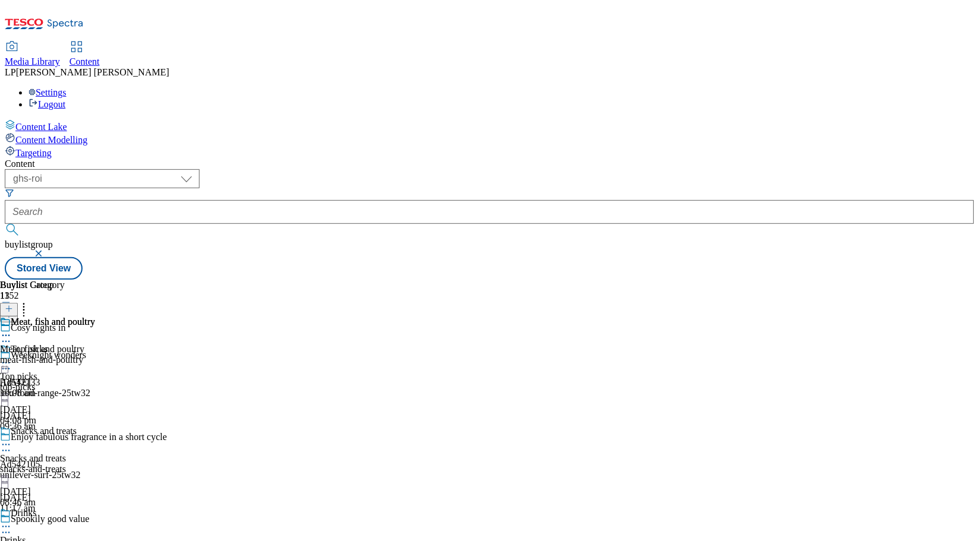
scroll to position [1236, 0]
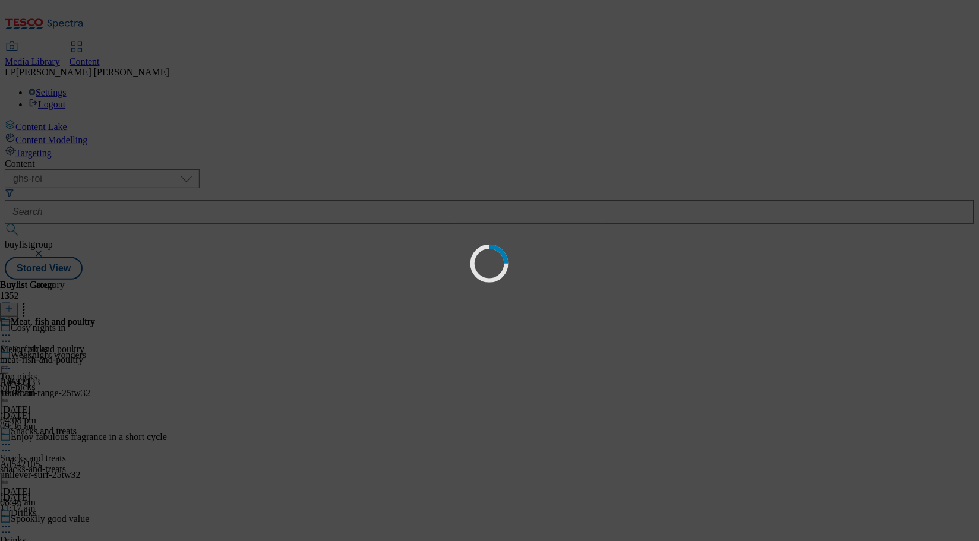
scroll to position [0, 0]
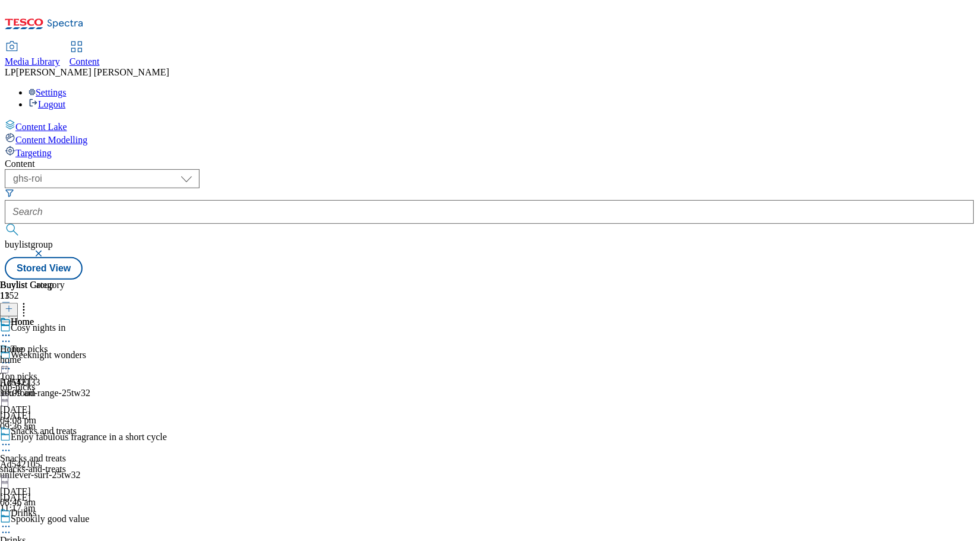
click at [65, 355] on div "home" at bounding box center [32, 360] width 65 height 11
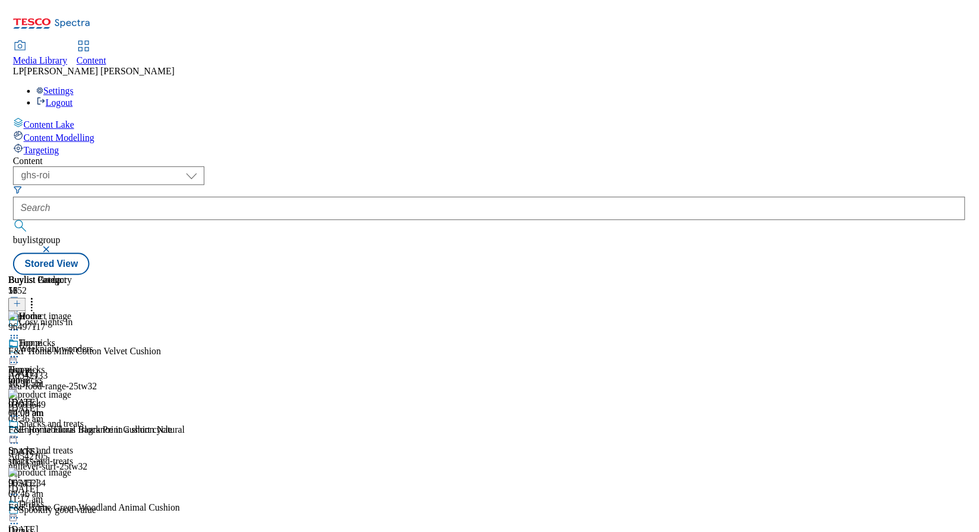
scroll to position [1236, 0]
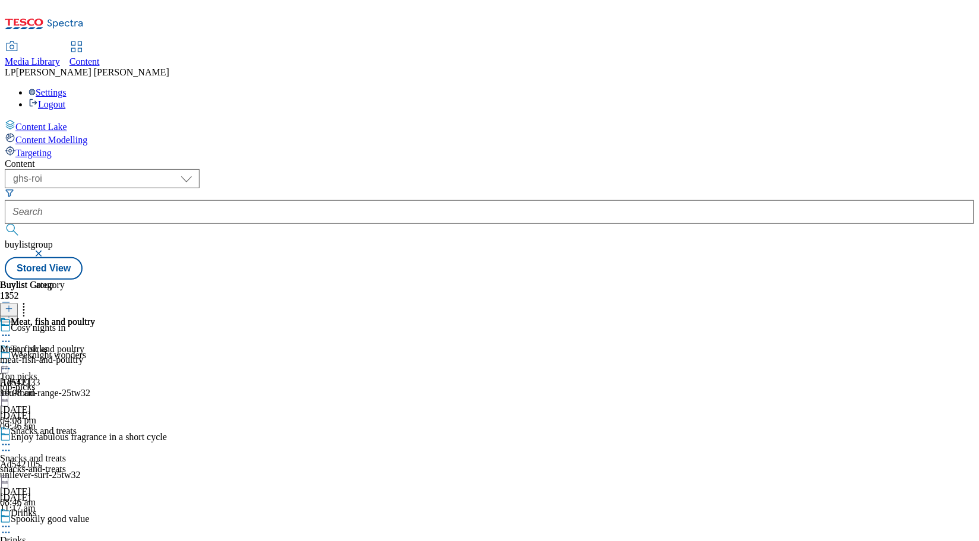
click at [95, 355] on div "meat-fish-and-poultry" at bounding box center [47, 360] width 95 height 11
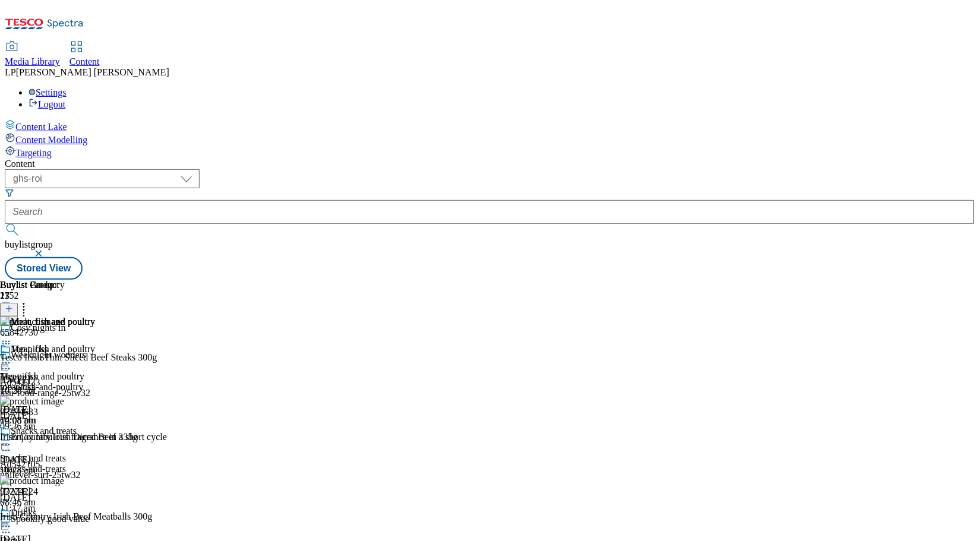
click at [553, 169] on div "( optional ) dotcom-cz dotcom-hu dotcom-sk fnf-uk ghs-roi ghs-uk group-comms ig…" at bounding box center [489, 224] width 969 height 110
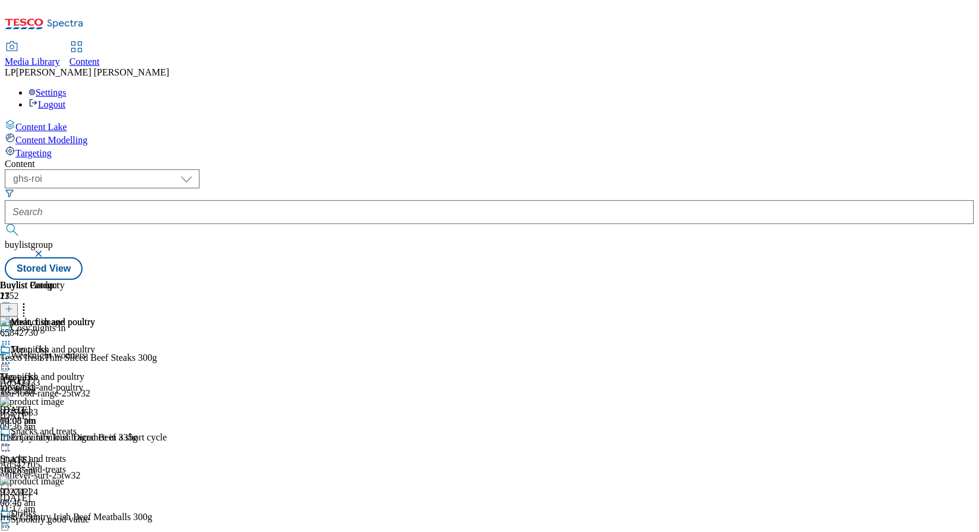
scroll to position [33, 0]
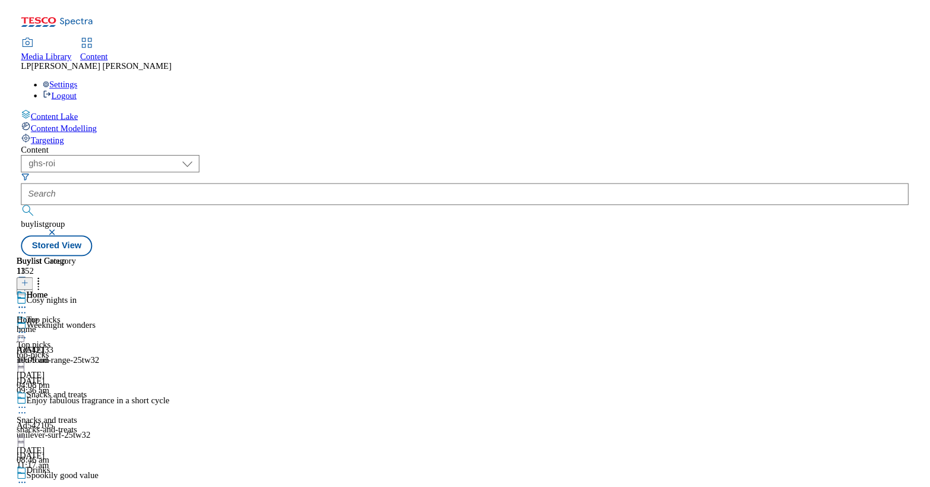
scroll to position [991, 0]
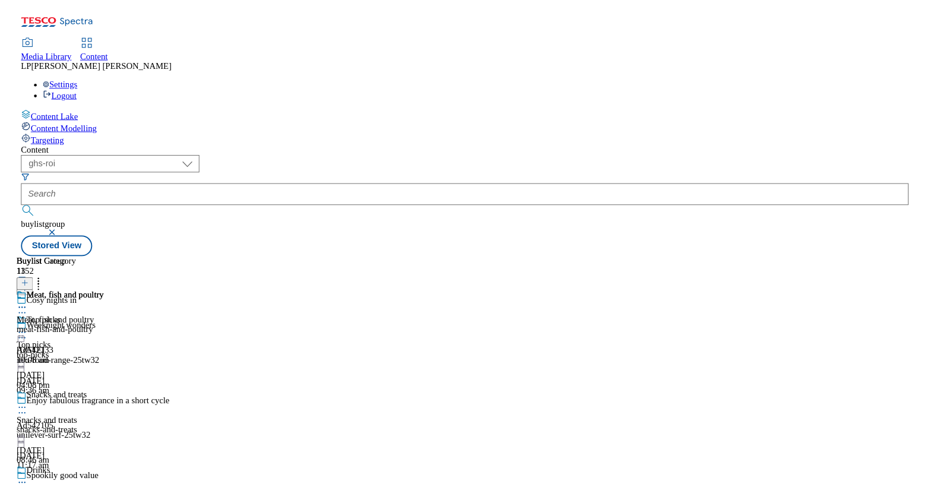
scroll to position [991, 0]
